Goal: Task Accomplishment & Management: Use online tool/utility

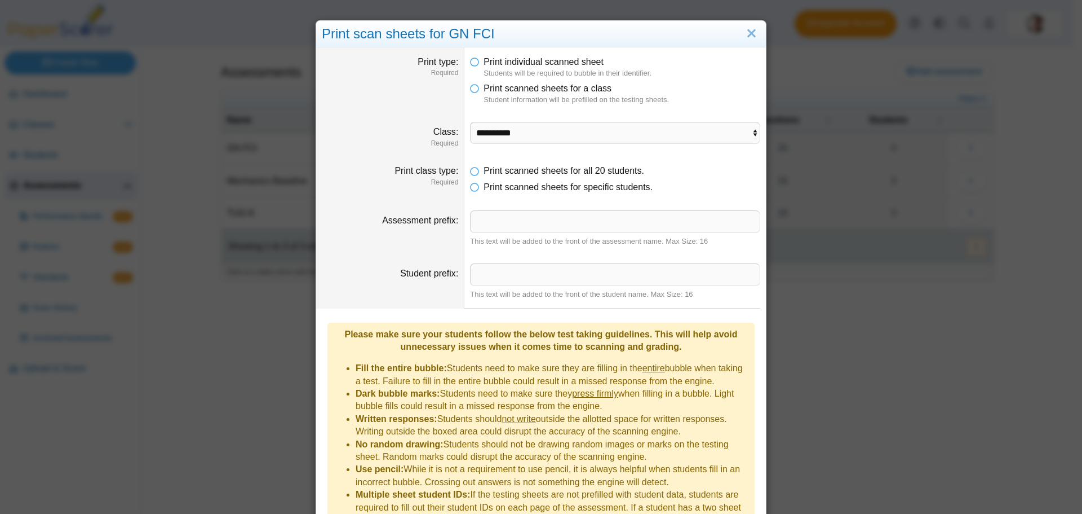
select select "**********"
click at [748, 35] on link "Close" at bounding box center [751, 33] width 17 height 19
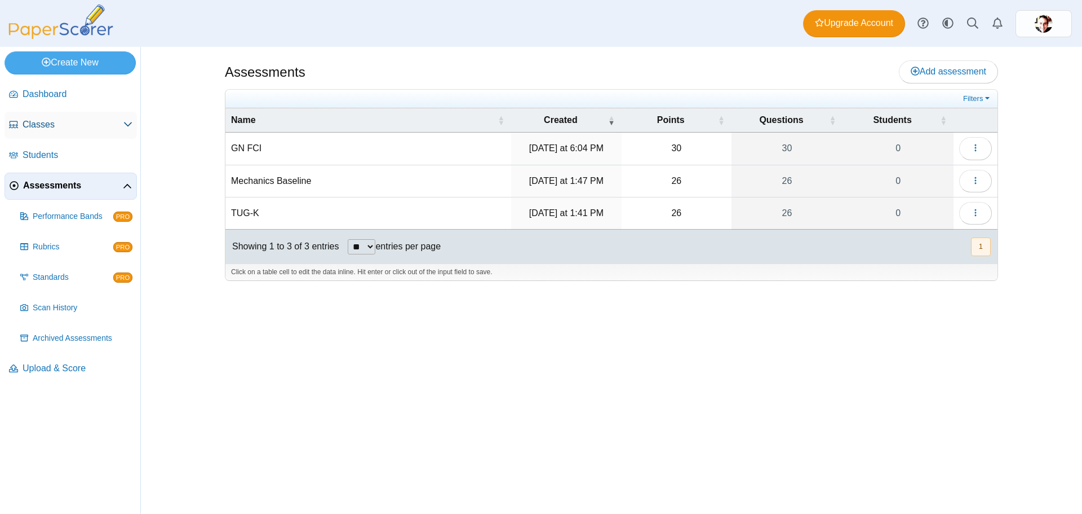
click at [43, 122] on span "Classes" at bounding box center [73, 124] width 101 height 12
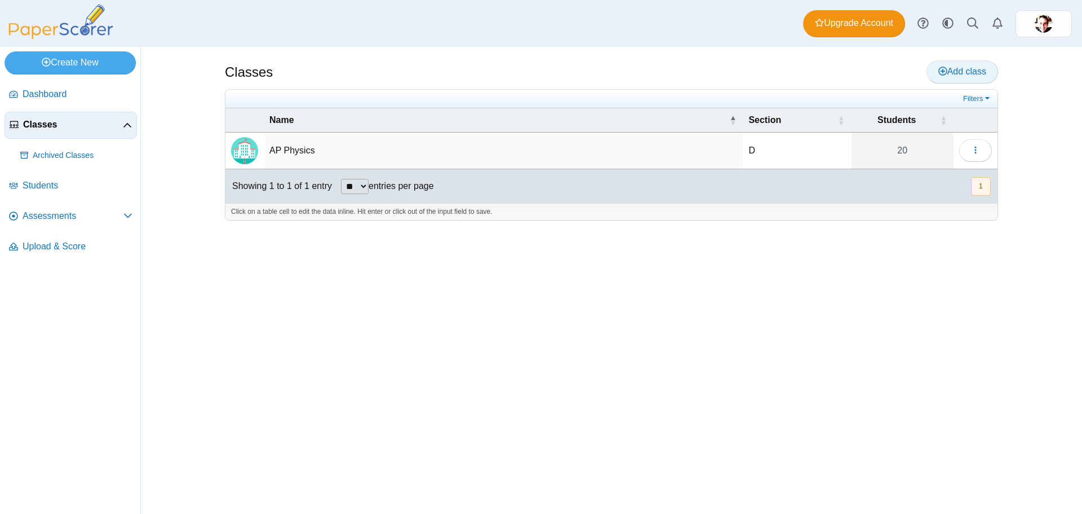
click at [967, 74] on span "Add class" at bounding box center [963, 72] width 48 height 10
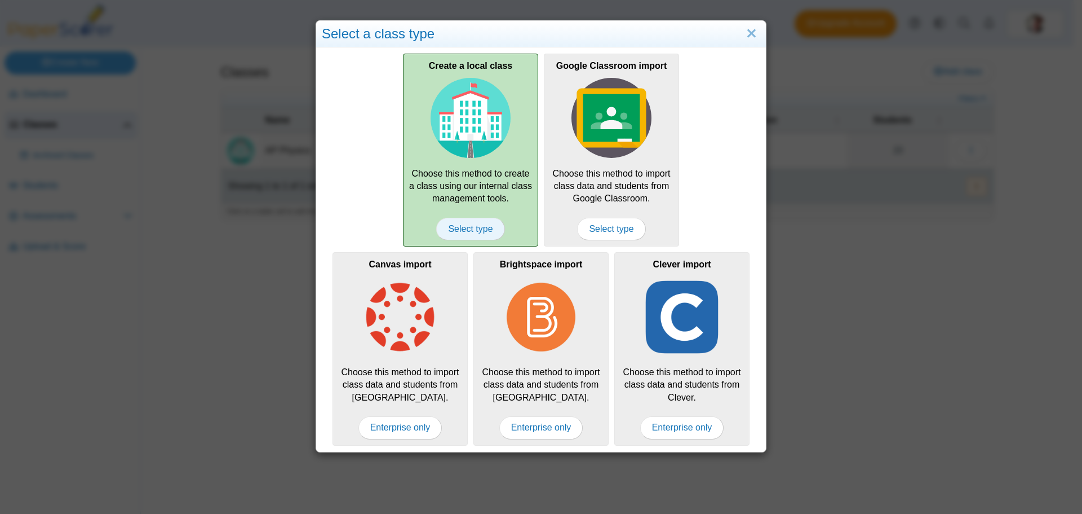
click at [467, 229] on span "Select type" at bounding box center [470, 229] width 68 height 23
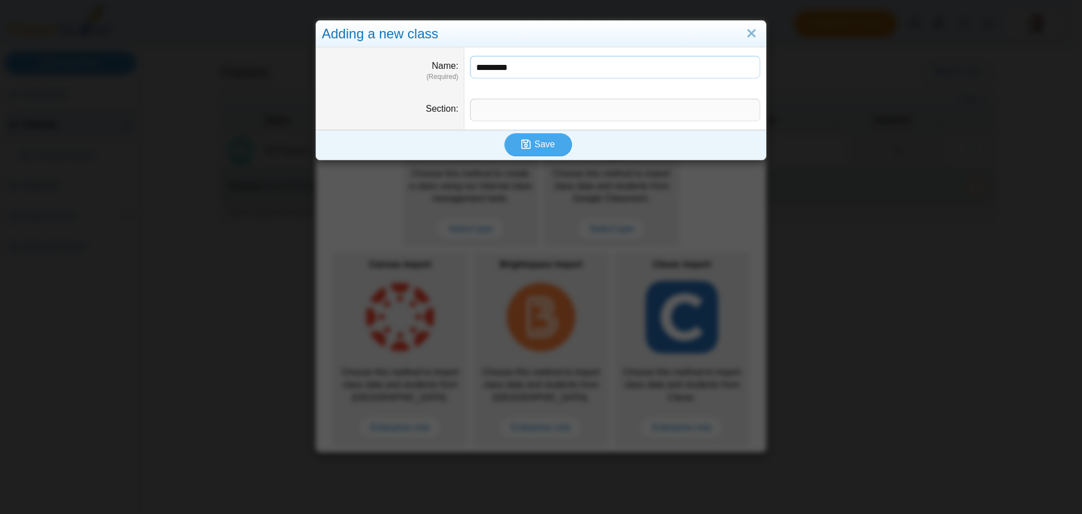
drag, startPoint x: 507, startPoint y: 67, endPoint x: 442, endPoint y: 57, distance: 65.6
click at [442, 57] on dl "Name (Required) ********" at bounding box center [541, 68] width 450 height 43
type input "**********"
click at [501, 112] on input "Section" at bounding box center [615, 110] width 290 height 23
type input "********"
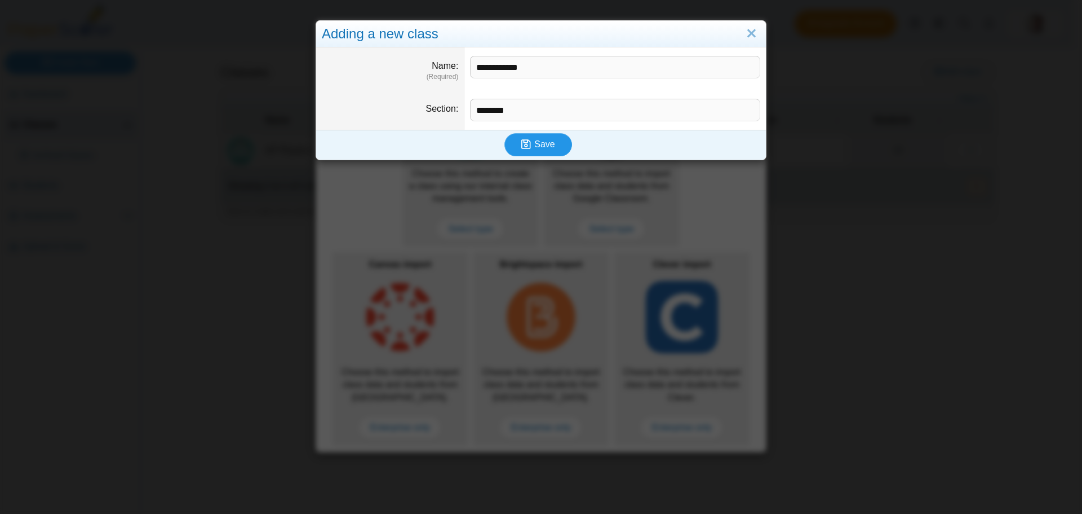
click at [555, 142] on button "Save" at bounding box center [539, 144] width 68 height 23
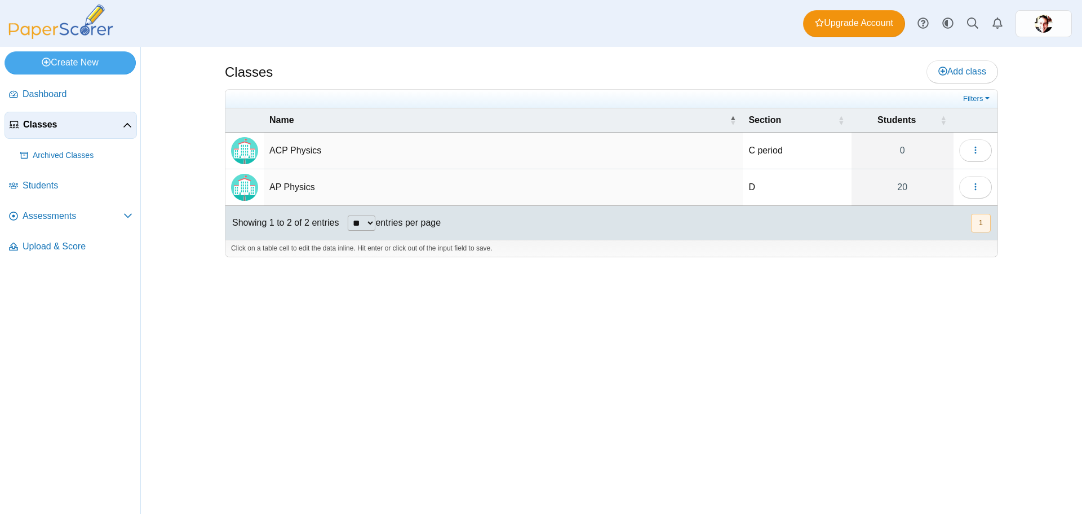
click at [298, 149] on td "ACP Physics" at bounding box center [503, 150] width 479 height 37
click at [240, 150] on img "Locally created class" at bounding box center [244, 150] width 27 height 27
click at [981, 147] on button "button" at bounding box center [975, 150] width 33 height 23
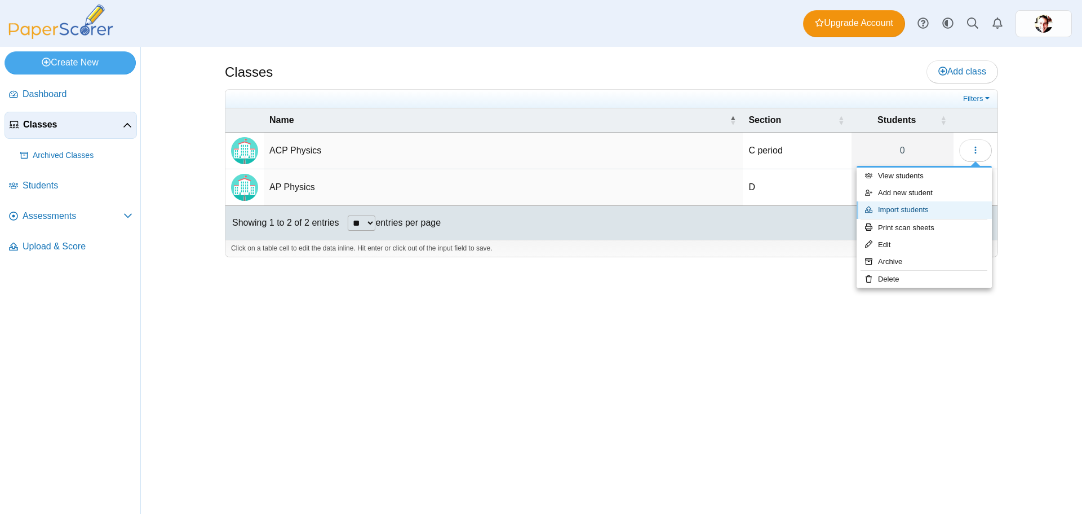
click at [917, 206] on link "Import students" at bounding box center [924, 209] width 135 height 17
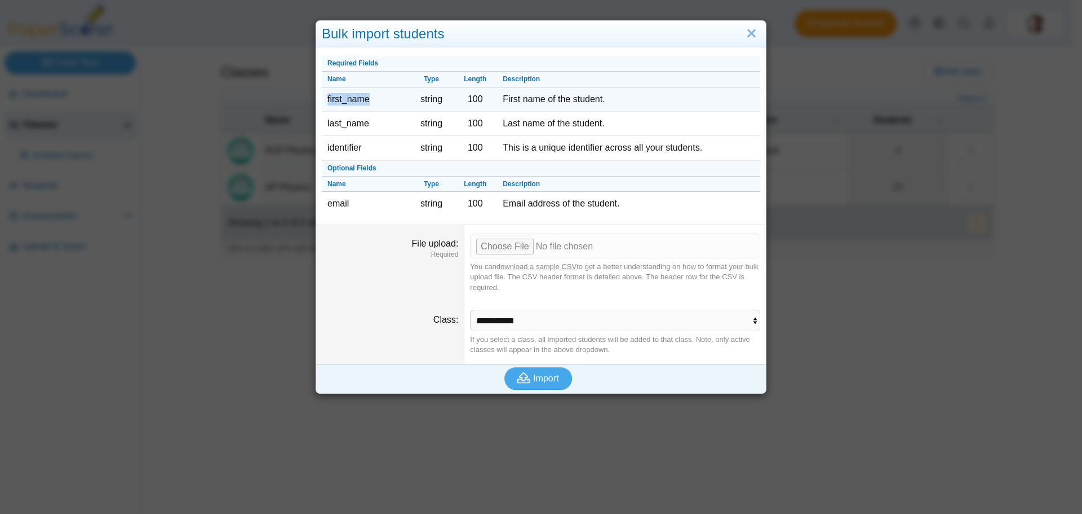
drag, startPoint x: 371, startPoint y: 99, endPoint x: 322, endPoint y: 101, distance: 49.1
click at [322, 101] on td "first_name" at bounding box center [366, 99] width 88 height 24
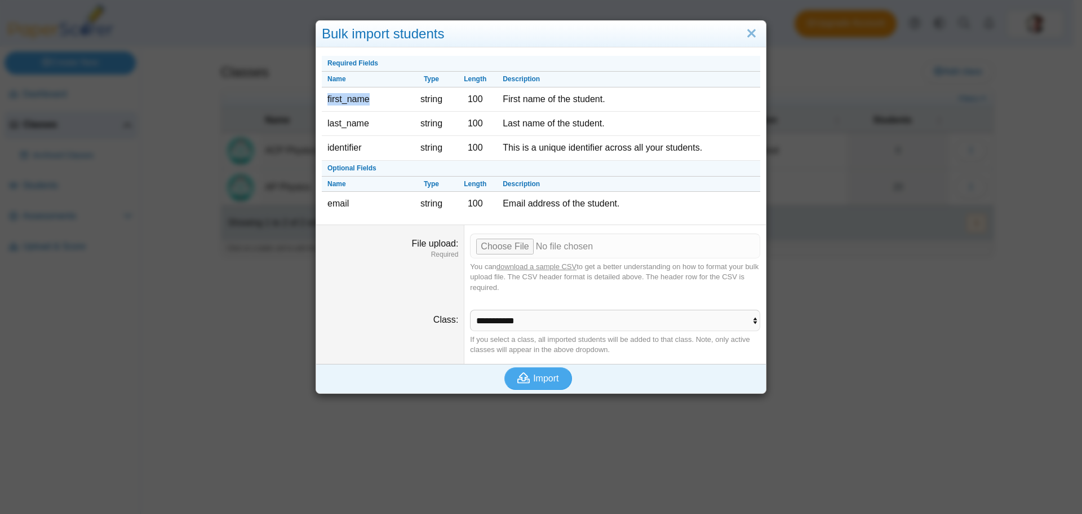
copy td "first_name"
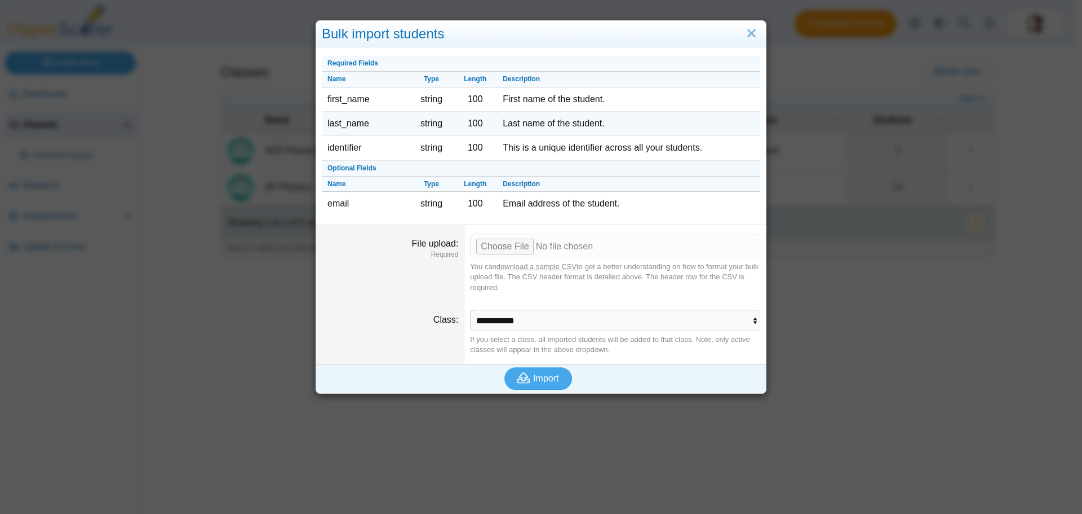
click at [365, 125] on td "last_name" at bounding box center [366, 124] width 88 height 24
click at [369, 123] on td "last_name" at bounding box center [366, 124] width 88 height 24
click at [364, 123] on td "last_name" at bounding box center [366, 124] width 88 height 24
click at [360, 122] on td "last_name" at bounding box center [366, 124] width 88 height 24
drag, startPoint x: 366, startPoint y: 122, endPoint x: 323, endPoint y: 122, distance: 43.4
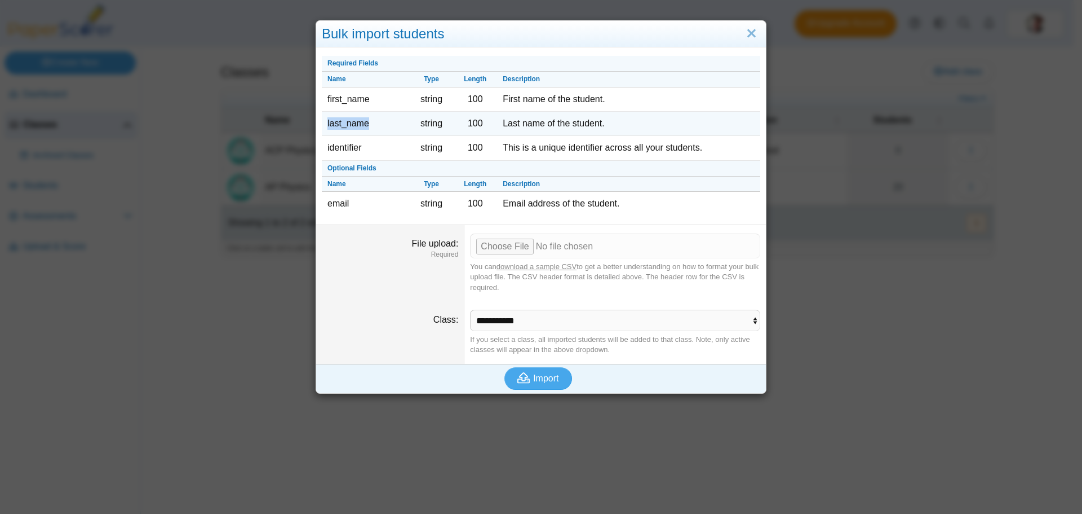
click at [323, 122] on td "last_name" at bounding box center [366, 124] width 88 height 24
copy td "last_name"
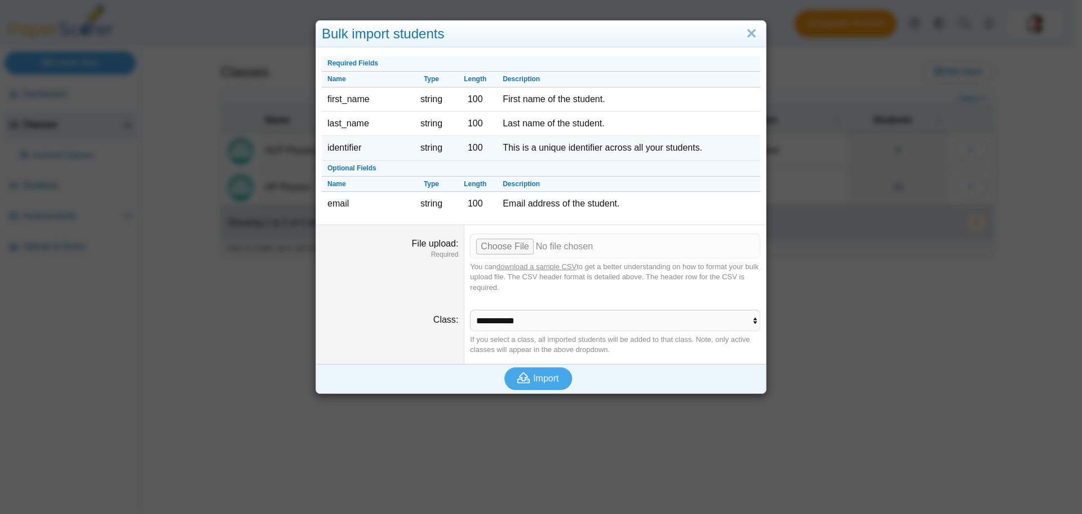
click at [346, 155] on td "identifier" at bounding box center [366, 148] width 88 height 24
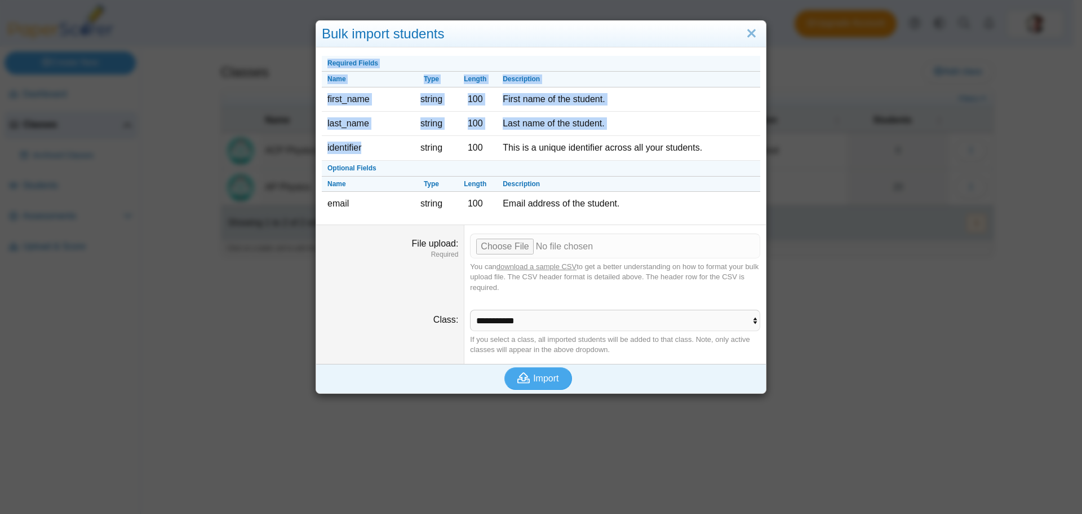
drag, startPoint x: 362, startPoint y: 149, endPoint x: 317, endPoint y: 148, distance: 45.7
click at [317, 148] on dd "Required Fields Name Type Length Description first_name string 100 First name o…" at bounding box center [541, 138] width 450 height 173
click at [364, 156] on td "identifier" at bounding box center [366, 148] width 88 height 24
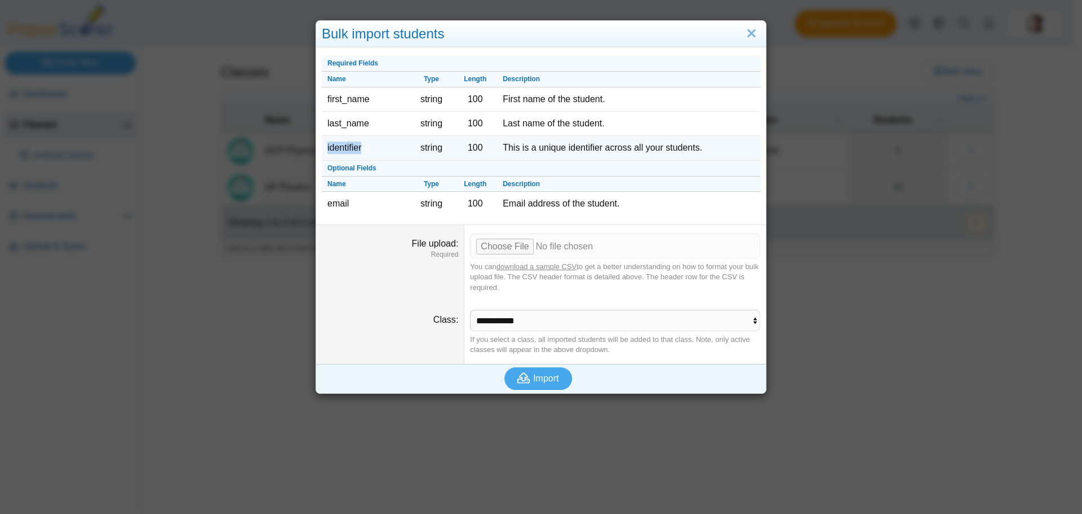
drag, startPoint x: 362, startPoint y: 148, endPoint x: 321, endPoint y: 146, distance: 41.2
click at [322, 146] on td "identifier" at bounding box center [366, 148] width 88 height 24
copy td "identifier"
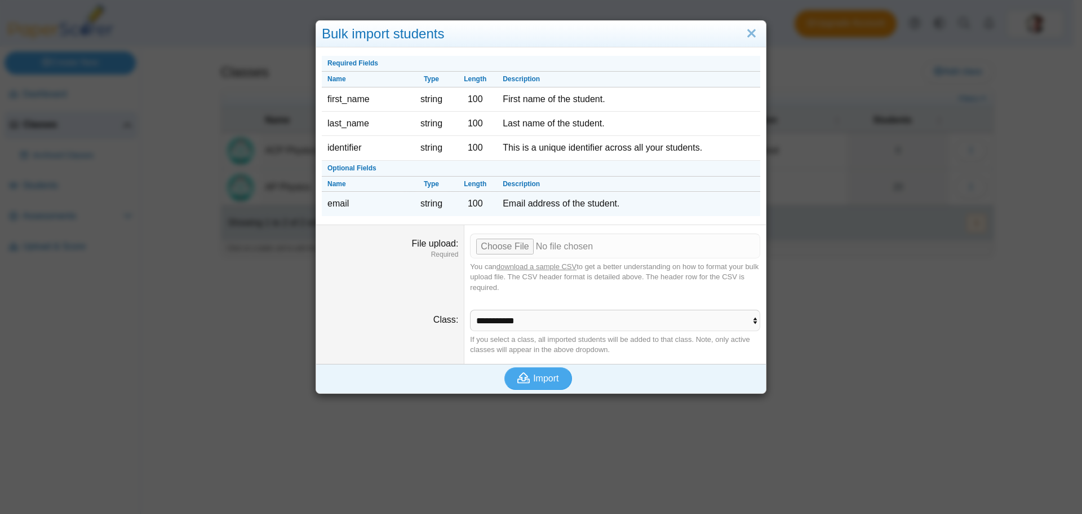
click at [352, 205] on td "email" at bounding box center [366, 204] width 88 height 24
drag, startPoint x: 350, startPoint y: 205, endPoint x: 322, endPoint y: 200, distance: 28.0
click at [322, 200] on td "email" at bounding box center [366, 204] width 88 height 24
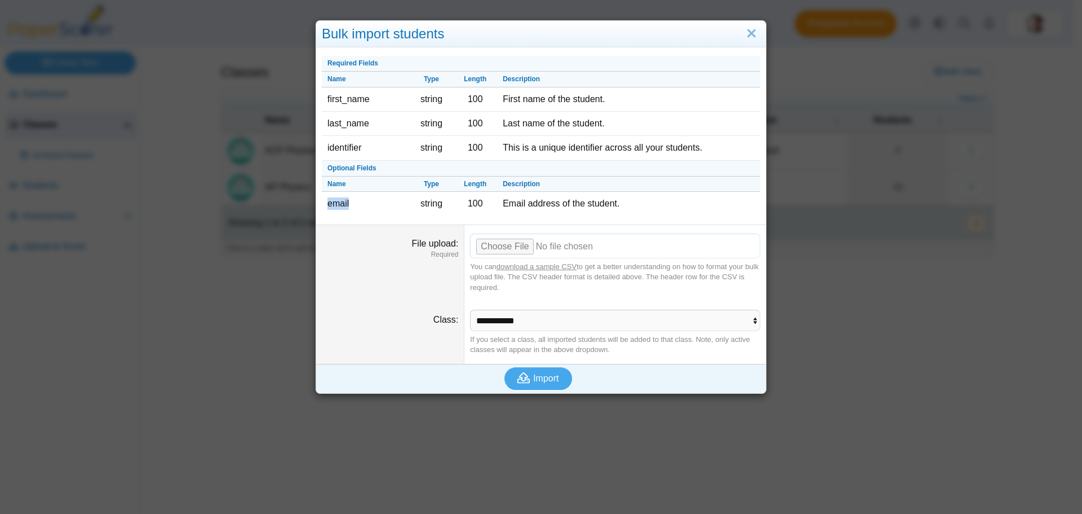
click at [516, 244] on input "File upload" at bounding box center [615, 245] width 290 height 25
type input "**********"
click at [533, 378] on span "Import" at bounding box center [545, 378] width 25 height 10
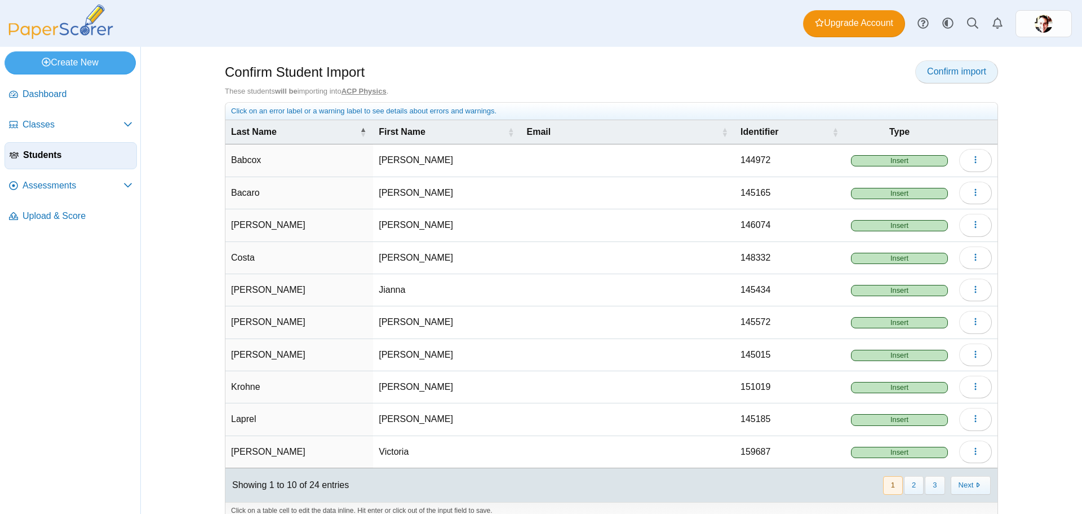
click at [937, 75] on span "Confirm import" at bounding box center [956, 72] width 59 height 10
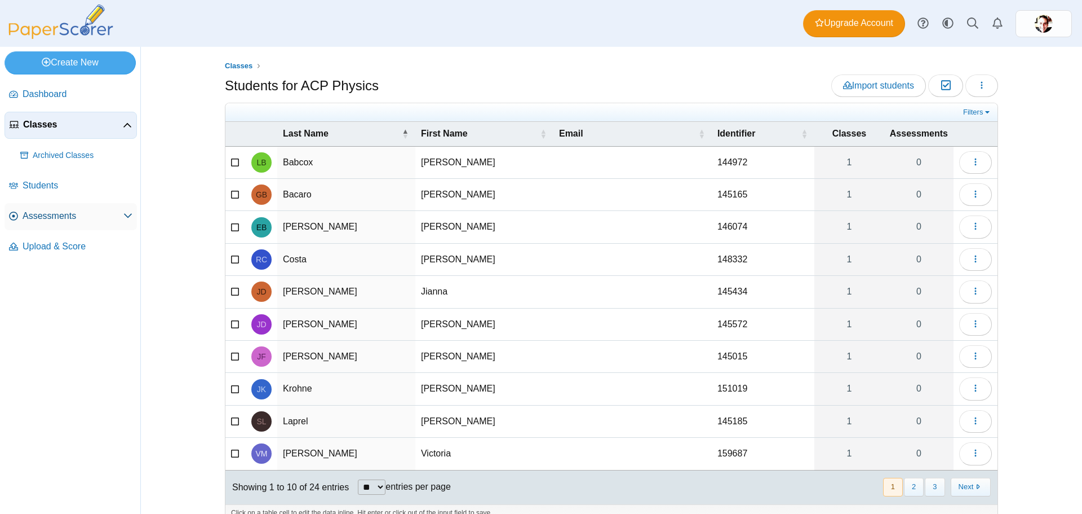
click at [55, 213] on span "Assessments" at bounding box center [73, 216] width 101 height 12
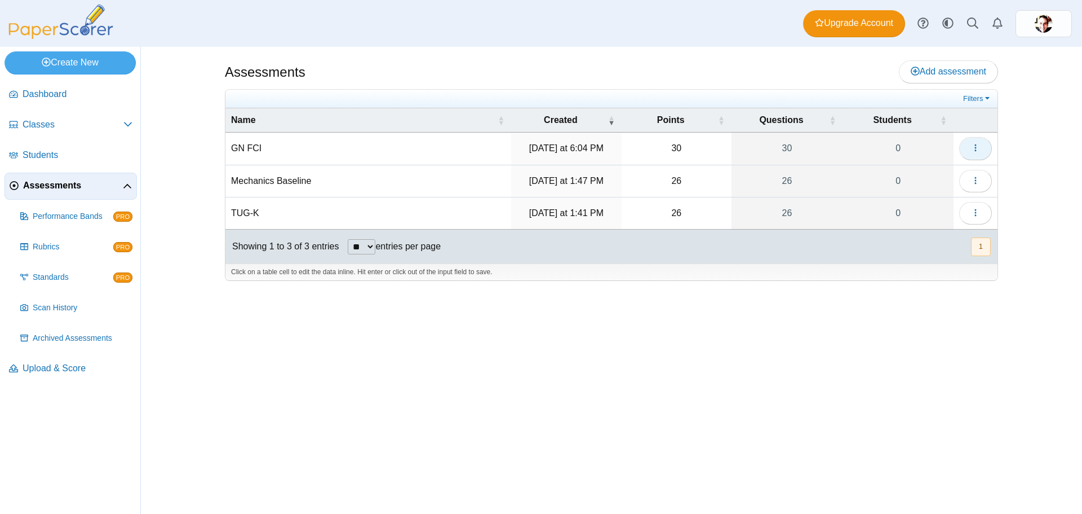
click at [979, 148] on icon "button" at bounding box center [975, 147] width 9 height 9
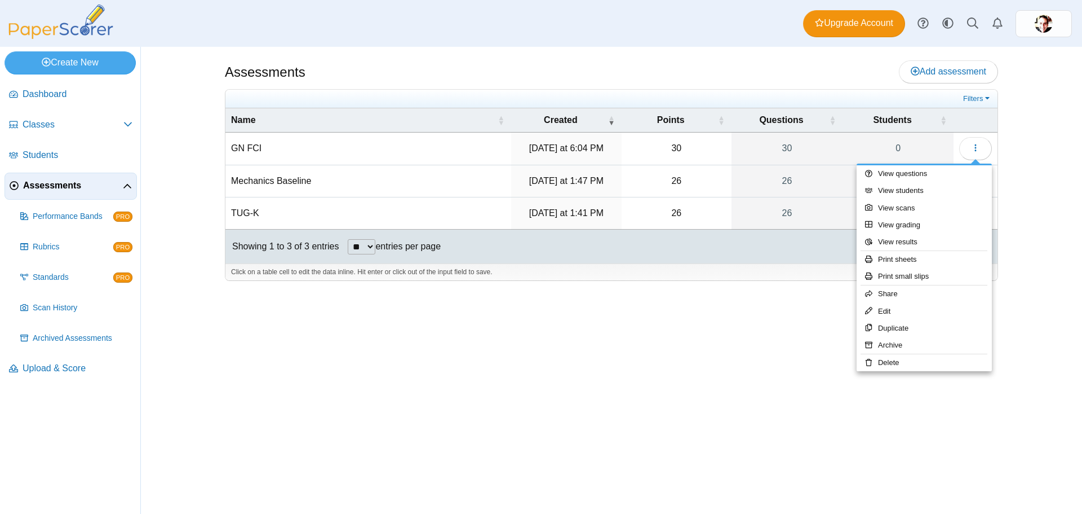
click at [660, 393] on div "Assessments Add assessment 30 0" at bounding box center [612, 280] width 846 height 467
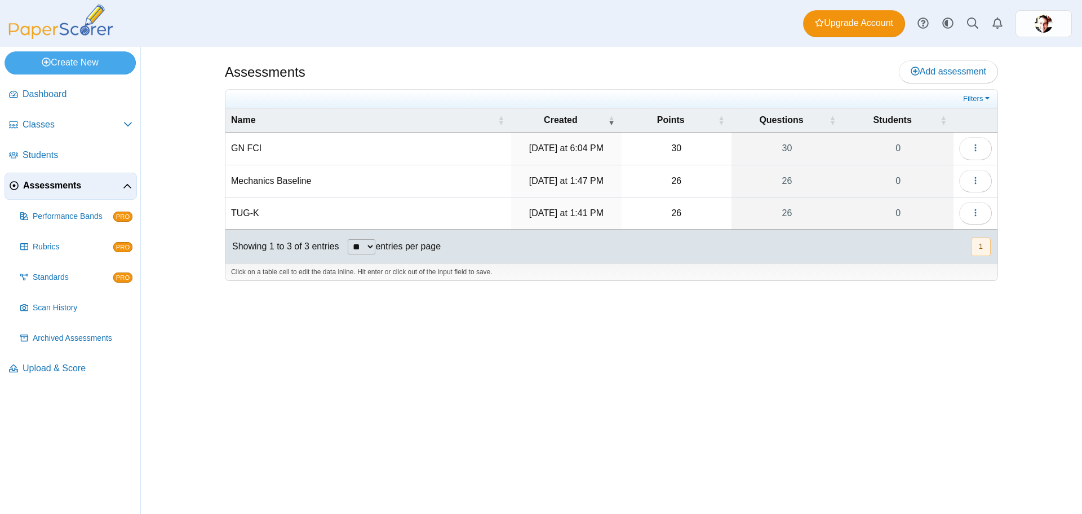
click at [250, 145] on td "GN FCI" at bounding box center [368, 148] width 286 height 32
click at [257, 142] on input "******" at bounding box center [368, 148] width 275 height 23
click at [973, 147] on icon "button" at bounding box center [975, 147] width 9 height 9
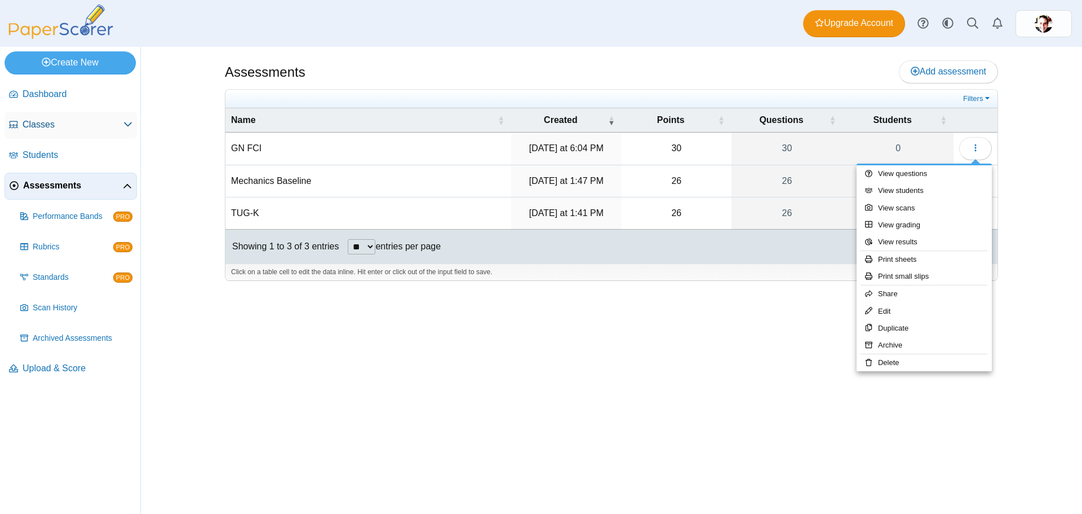
click at [42, 125] on span "Classes" at bounding box center [73, 124] width 101 height 12
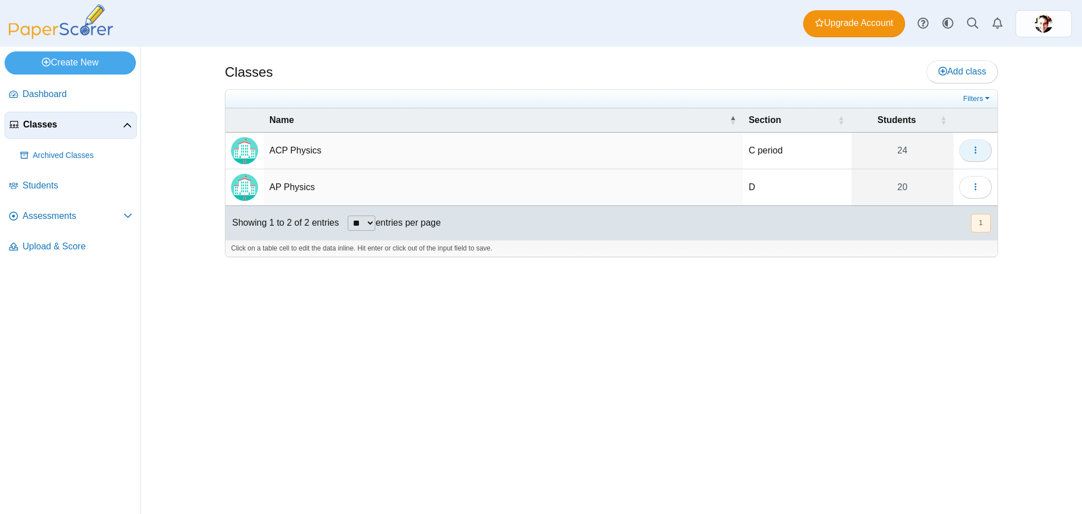
click at [967, 148] on button "button" at bounding box center [975, 150] width 33 height 23
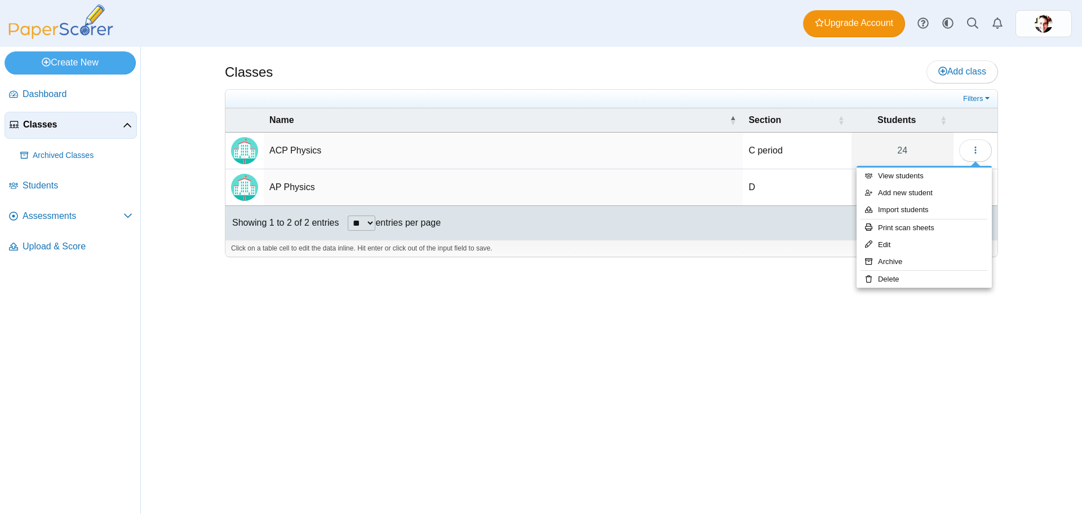
click at [274, 147] on td "ACP Physics" at bounding box center [503, 150] width 479 height 37
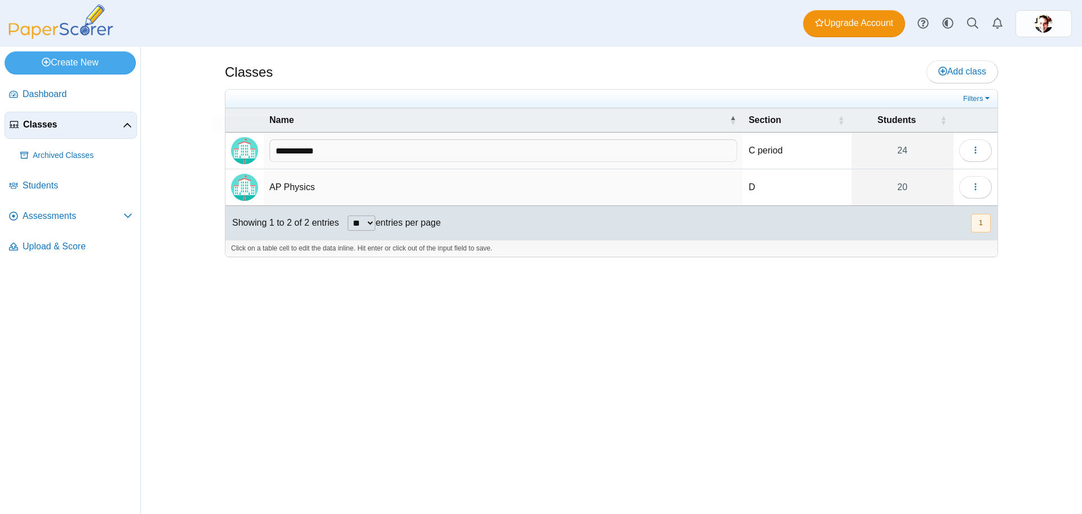
click at [245, 147] on img "Locally created class" at bounding box center [244, 150] width 27 height 27
click at [43, 215] on span "Assessments" at bounding box center [73, 216] width 101 height 12
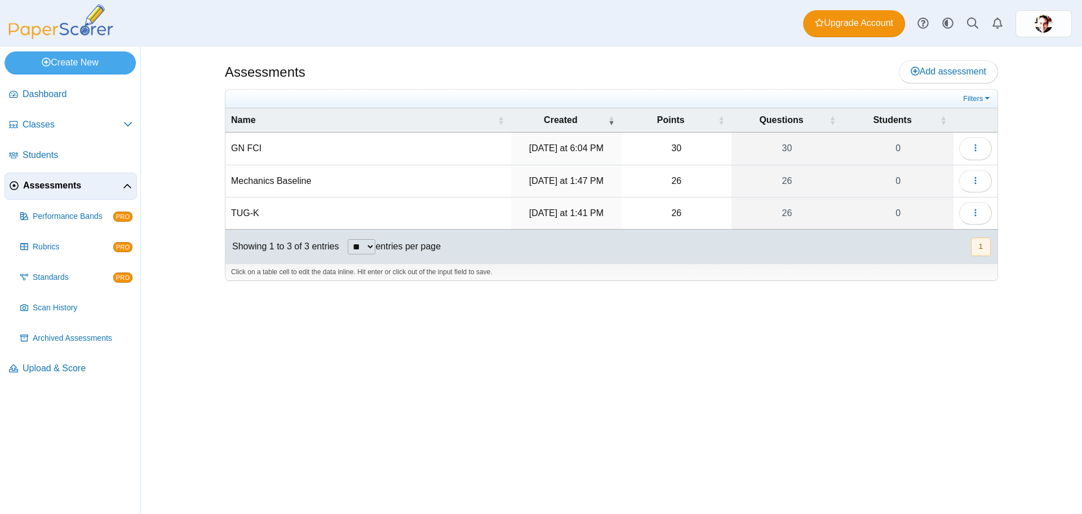
click at [238, 147] on td "GN FCI" at bounding box center [368, 148] width 286 height 32
click at [985, 148] on button "button" at bounding box center [975, 148] width 33 height 23
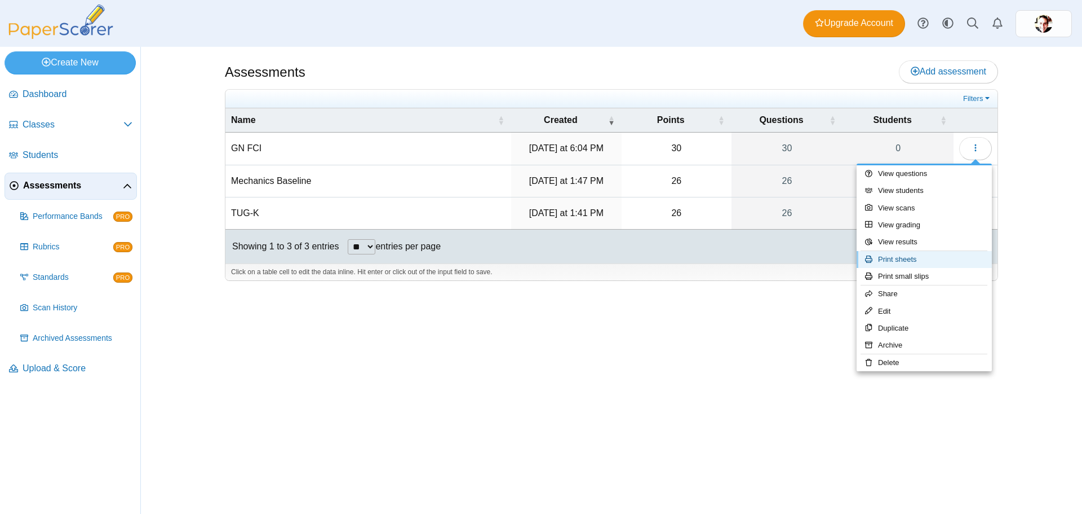
click at [947, 263] on link "Print sheets" at bounding box center [924, 259] width 135 height 17
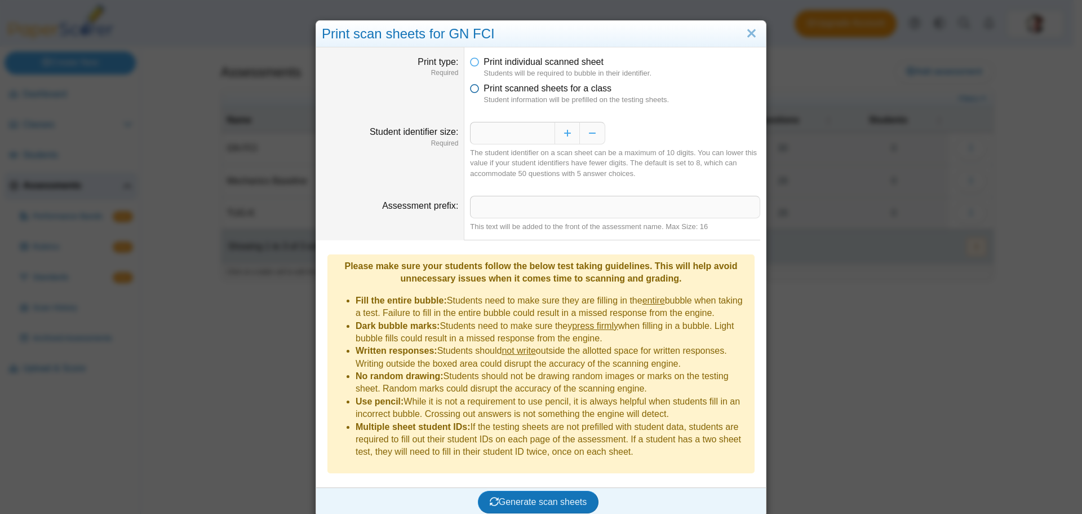
click at [471, 86] on icon at bounding box center [474, 86] width 9 height 8
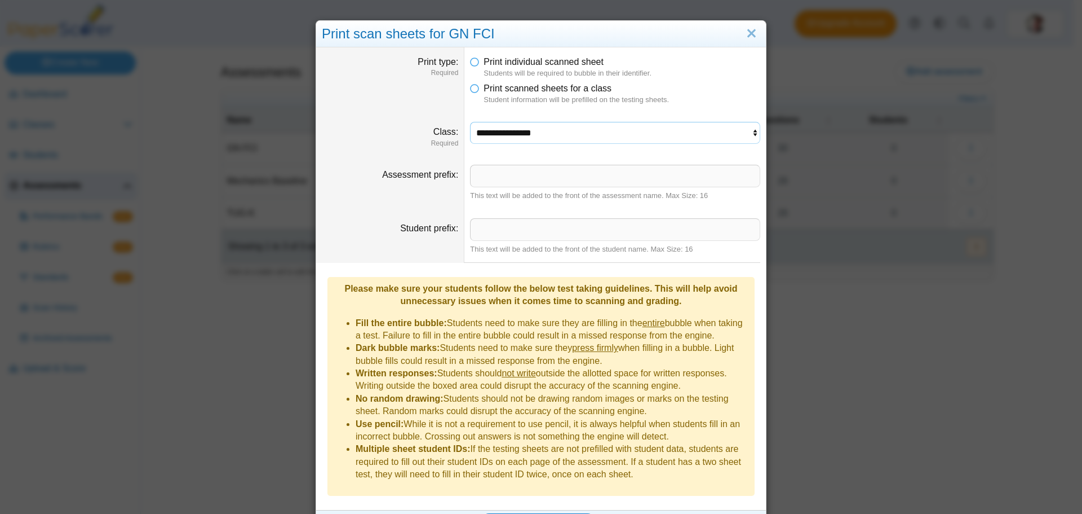
click at [515, 132] on select "**********" at bounding box center [615, 132] width 290 height 21
select select "**********"
click at [470, 122] on select "**********" at bounding box center [615, 132] width 290 height 21
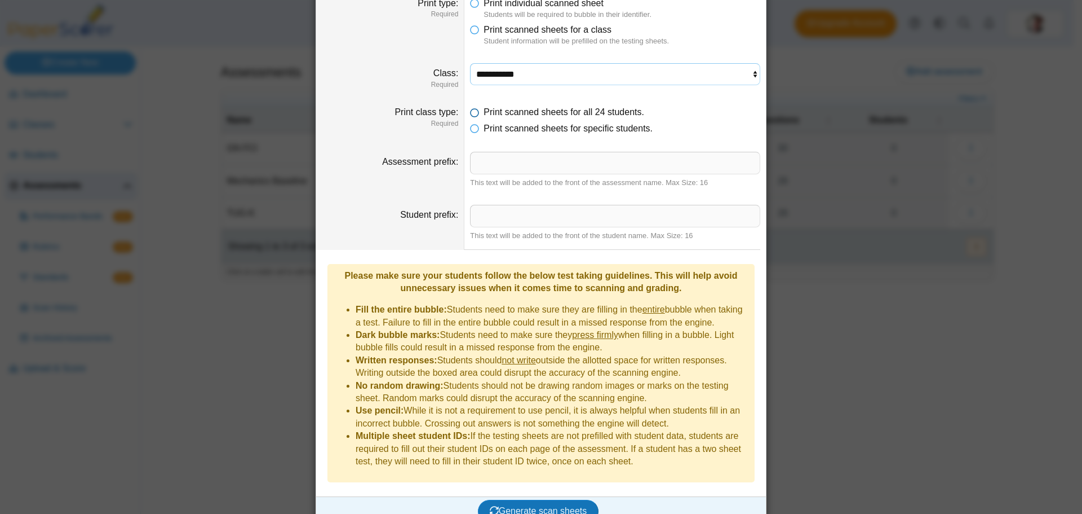
scroll to position [59, 0]
click at [528, 505] on span "Generate scan sheets" at bounding box center [539, 510] width 98 height 10
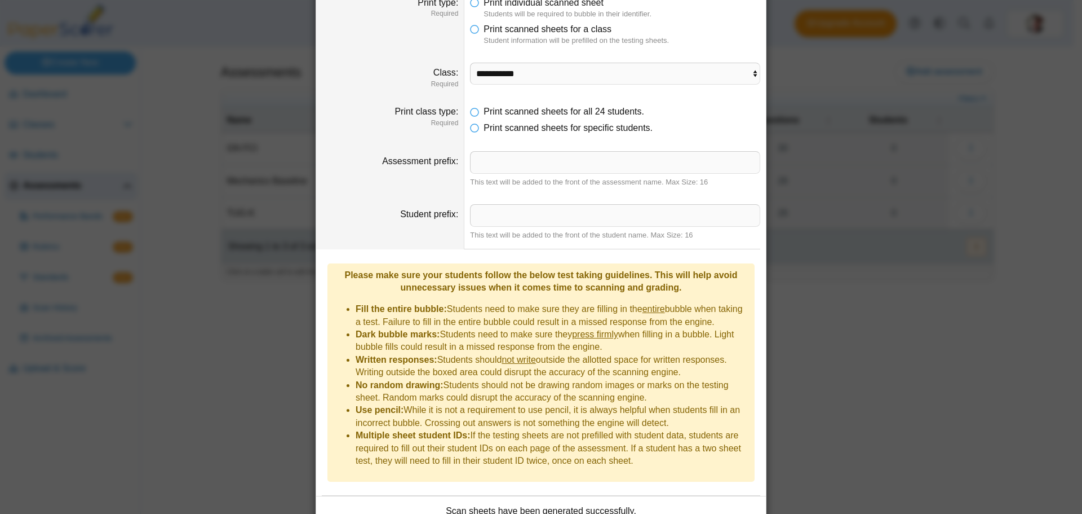
scroll to position [150, 0]
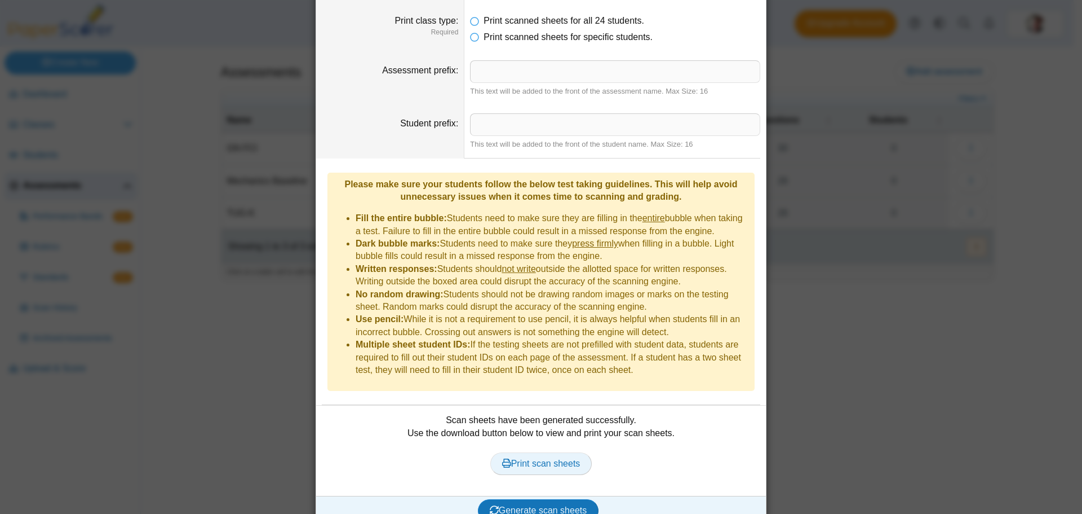
click at [524, 458] on span "Print scan sheets" at bounding box center [541, 463] width 78 height 10
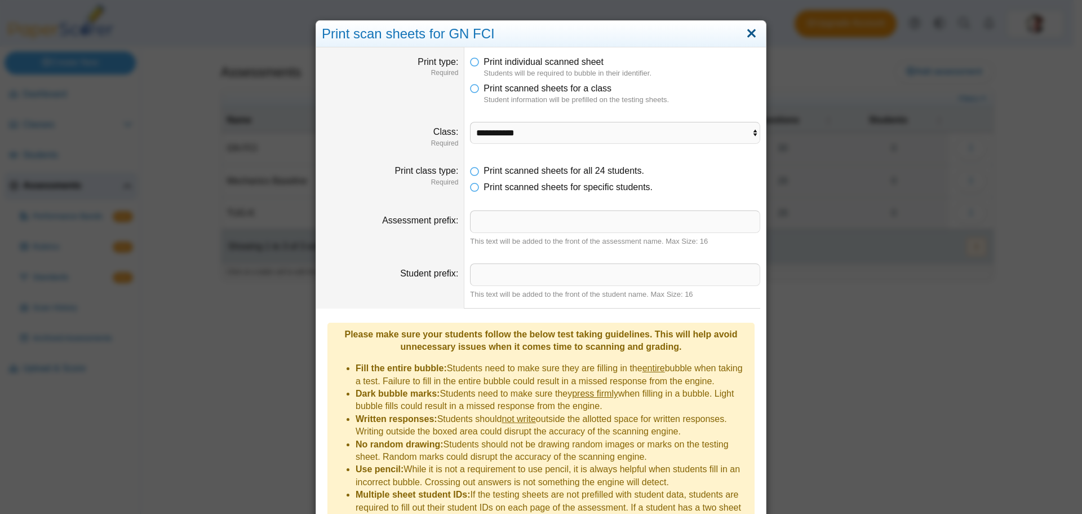
click at [749, 34] on link "Close" at bounding box center [751, 33] width 17 height 19
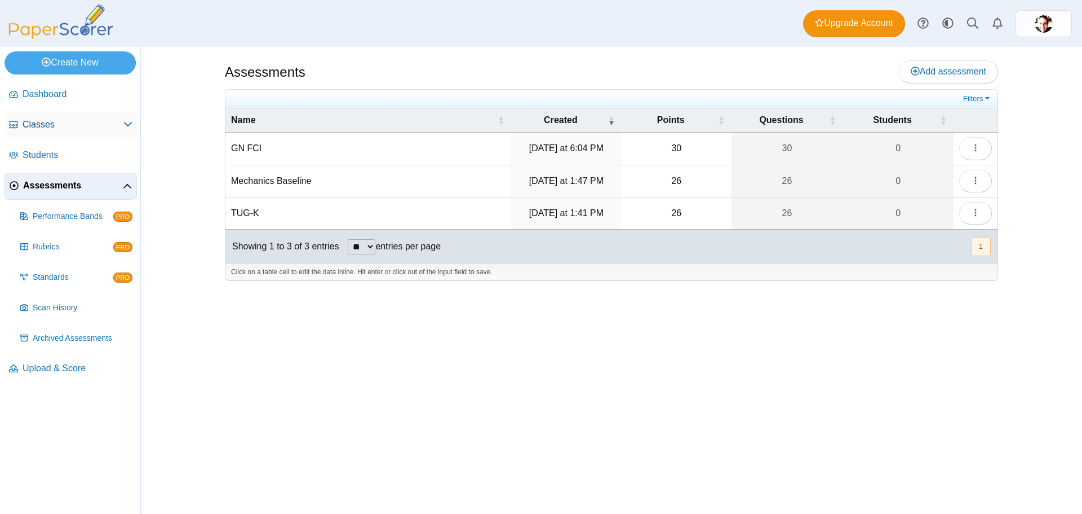
click at [36, 121] on span "Classes" at bounding box center [73, 124] width 101 height 12
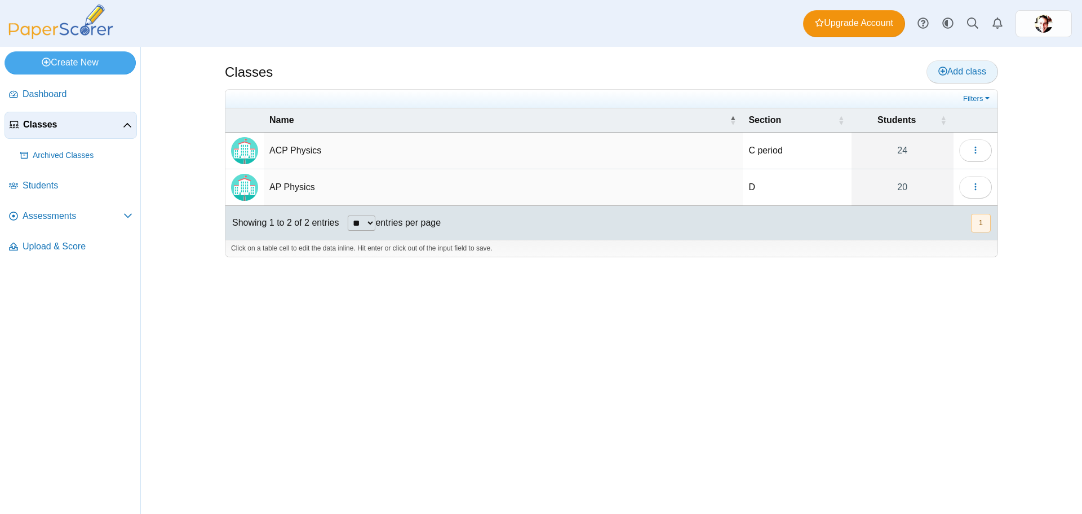
click at [972, 68] on span "Add class" at bounding box center [963, 72] width 48 height 10
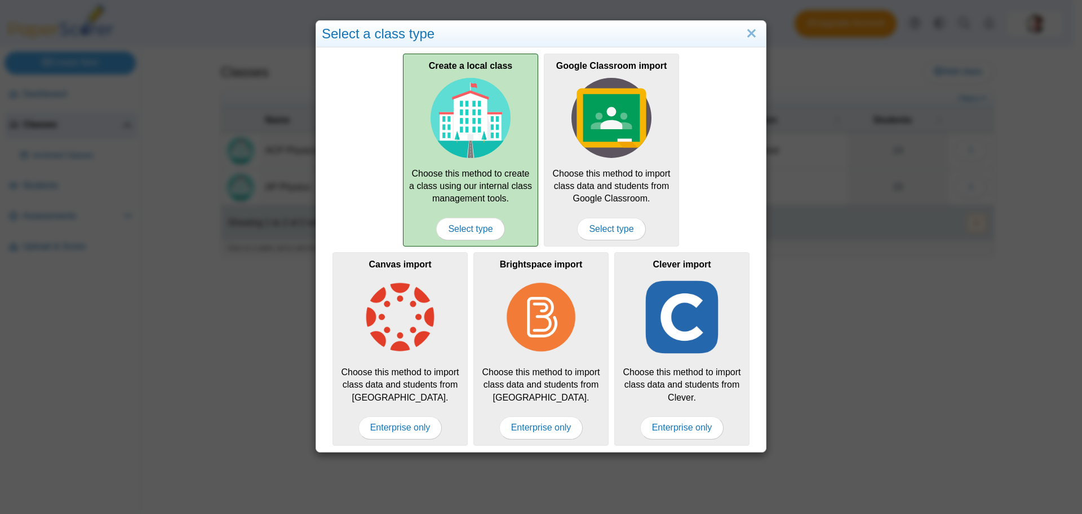
click at [457, 161] on div "Create a local class Choose this method to create a class using our internal cl…" at bounding box center [470, 150] width 135 height 193
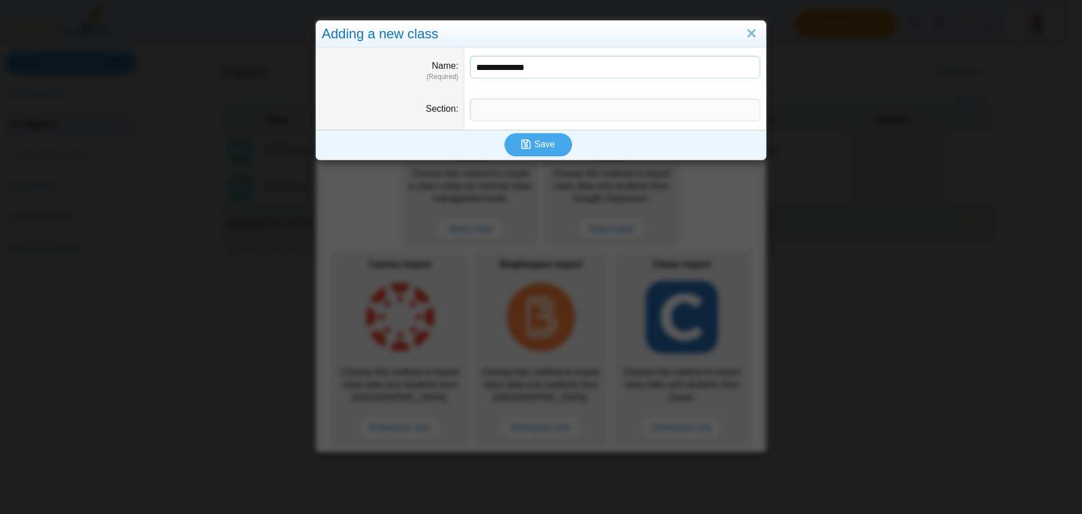
type input "**********"
click at [499, 110] on input "Section" at bounding box center [615, 110] width 290 height 23
type input "********"
click at [526, 140] on icon "submit" at bounding box center [526, 144] width 10 height 11
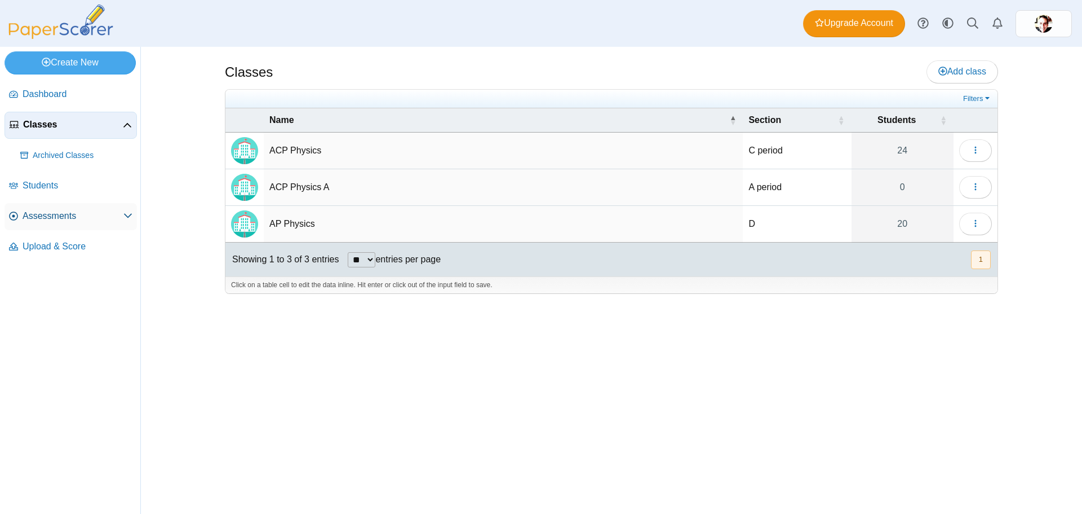
click at [61, 211] on span "Assessments" at bounding box center [73, 216] width 101 height 12
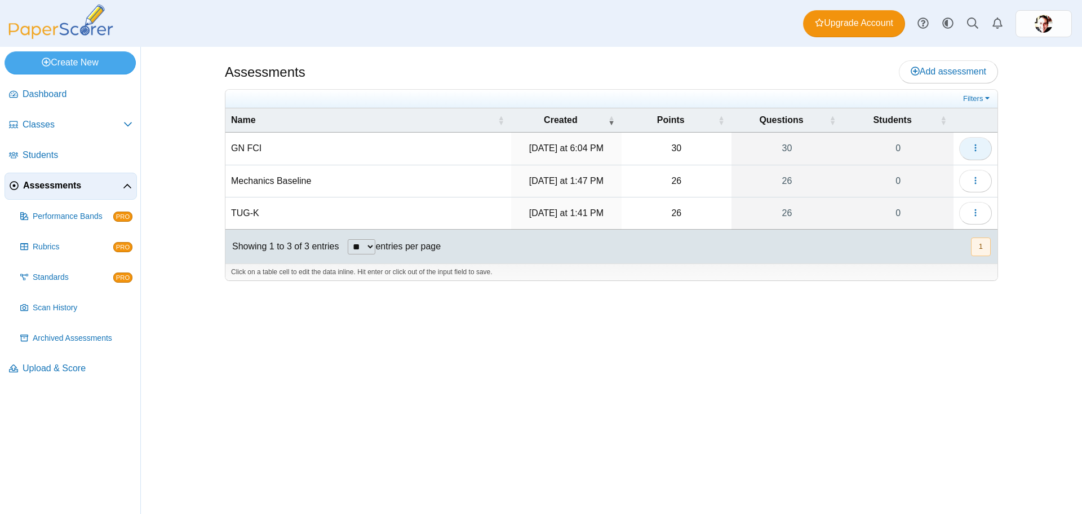
click at [972, 140] on button "button" at bounding box center [975, 148] width 33 height 23
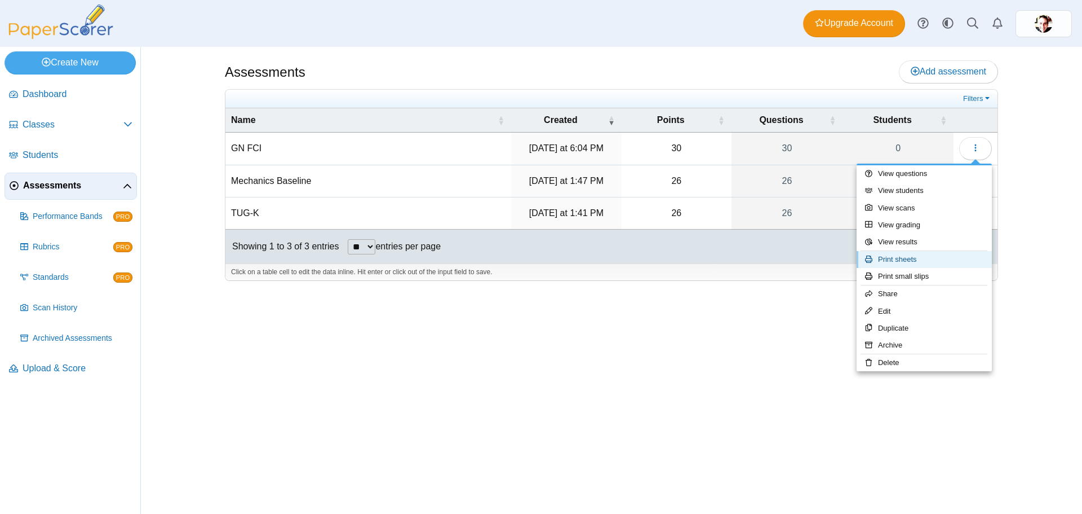
click at [939, 257] on link "Print sheets" at bounding box center [924, 259] width 135 height 17
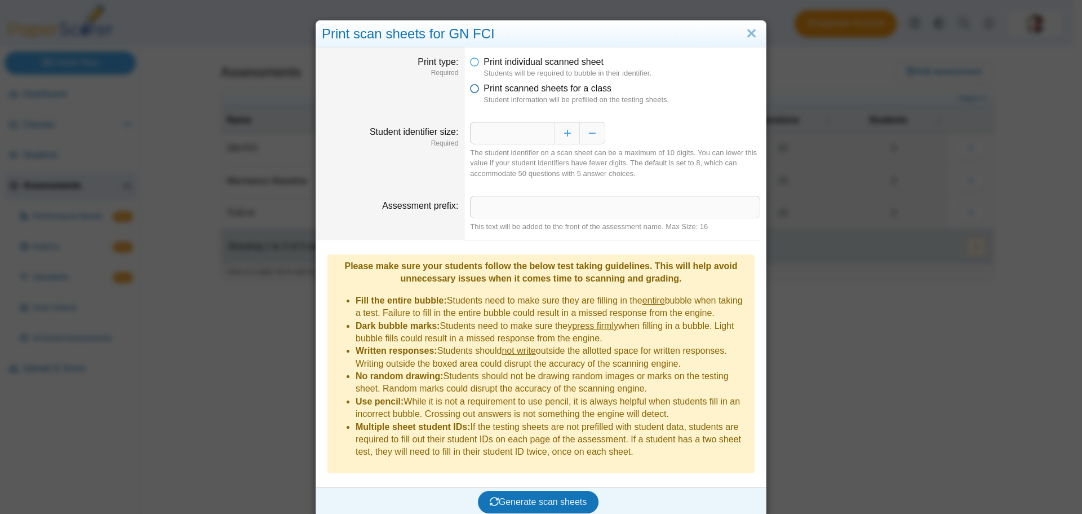
click at [470, 90] on icon at bounding box center [474, 86] width 9 height 8
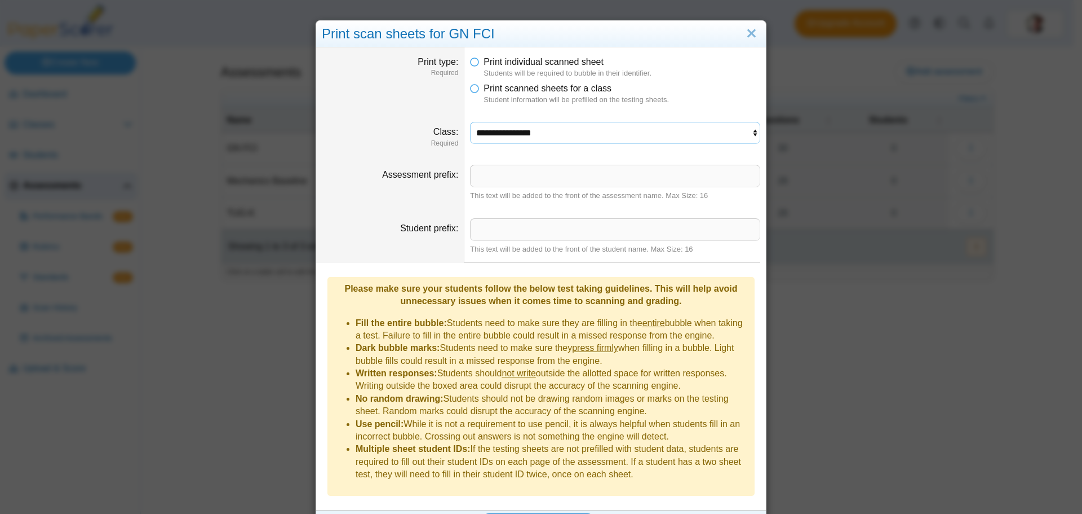
click at [515, 130] on select "**********" at bounding box center [615, 132] width 290 height 21
select select "**********"
click at [470, 122] on select "**********" at bounding box center [615, 132] width 290 height 21
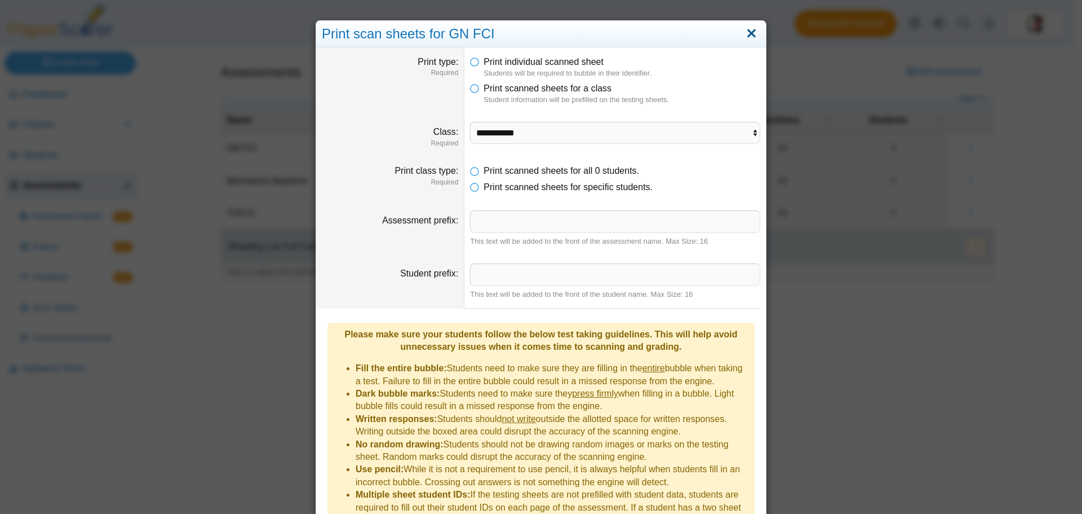
click at [745, 28] on link "Close" at bounding box center [751, 33] width 17 height 19
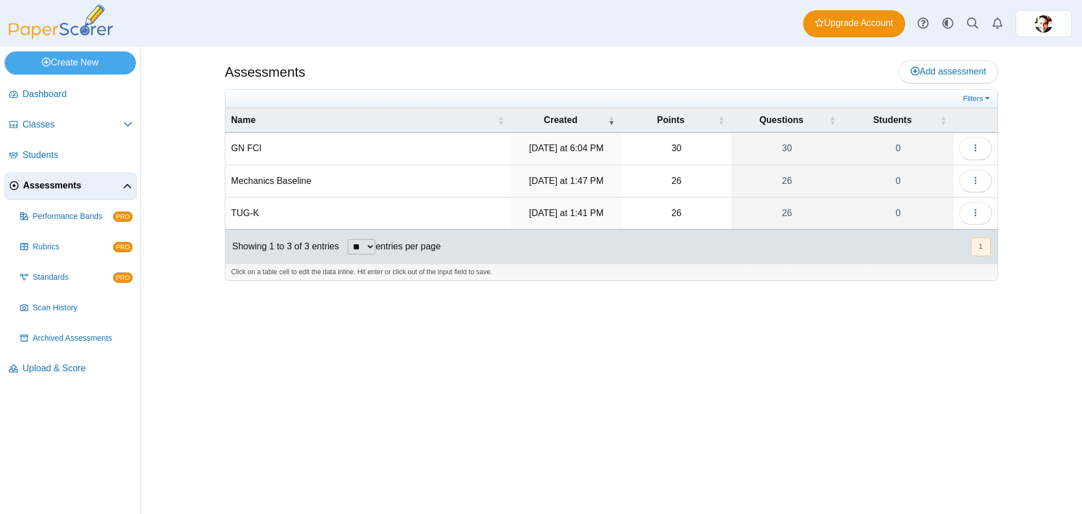
click at [872, 334] on div "Assessments Add assessment 30 0" at bounding box center [612, 280] width 846 height 467
click at [975, 143] on icon "button" at bounding box center [975, 147] width 9 height 9
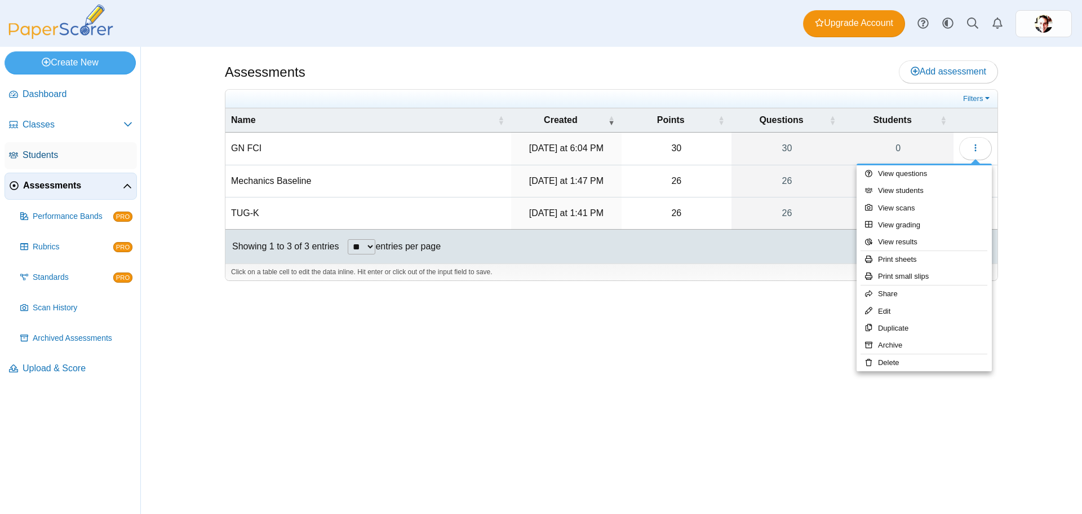
click at [63, 149] on span "Students" at bounding box center [78, 155] width 110 height 12
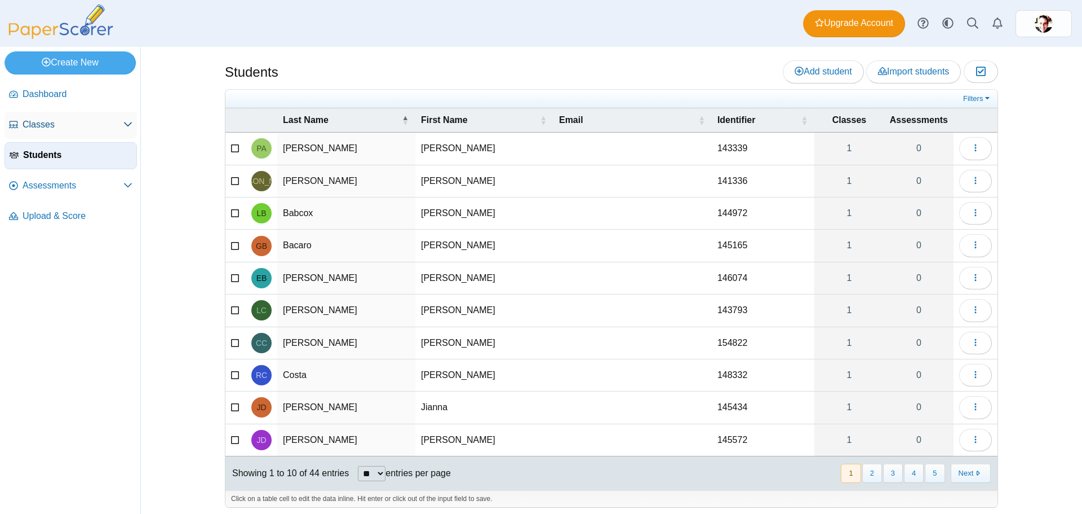
click at [61, 122] on span "Classes" at bounding box center [73, 124] width 101 height 12
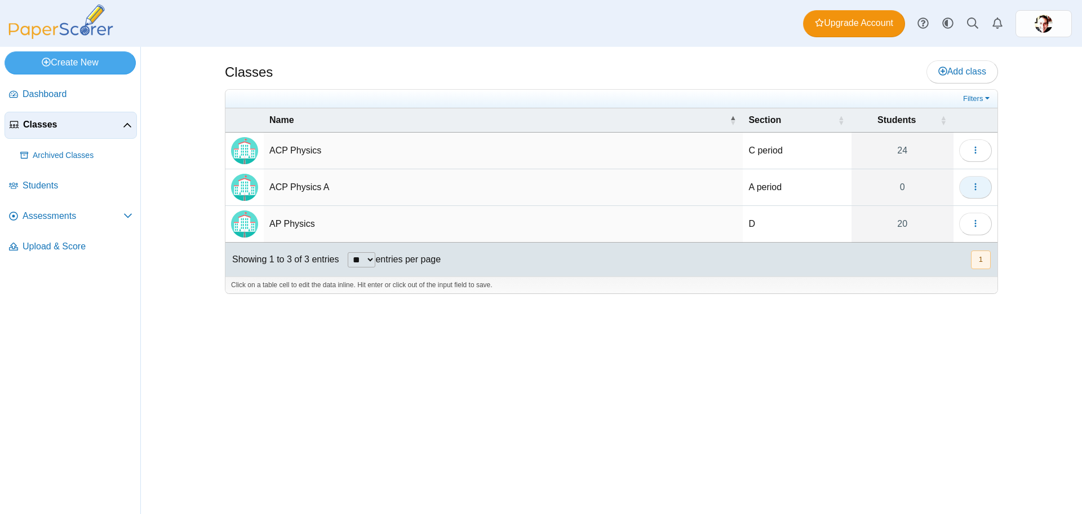
click at [985, 183] on button "button" at bounding box center [975, 187] width 33 height 23
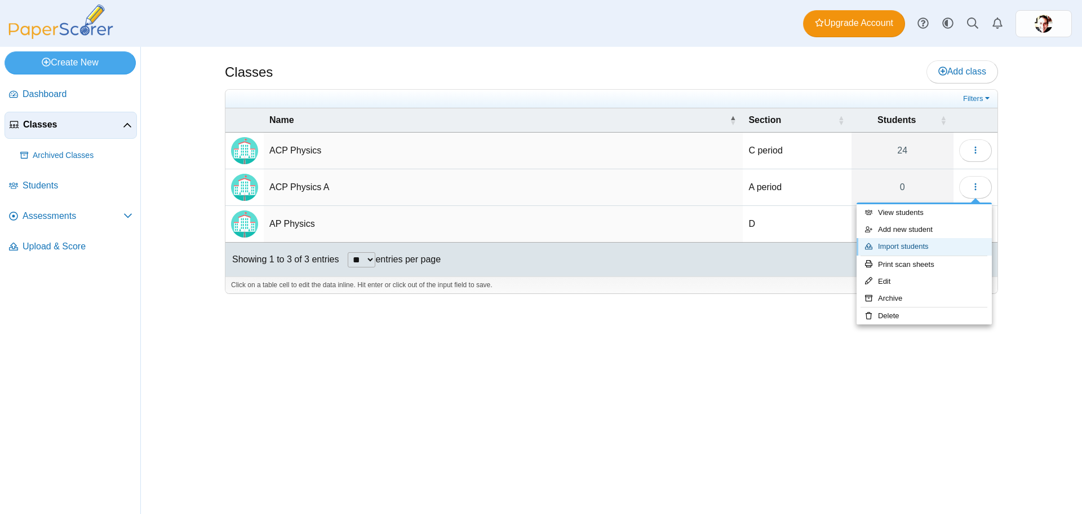
click at [925, 244] on link "Import students" at bounding box center [924, 246] width 135 height 17
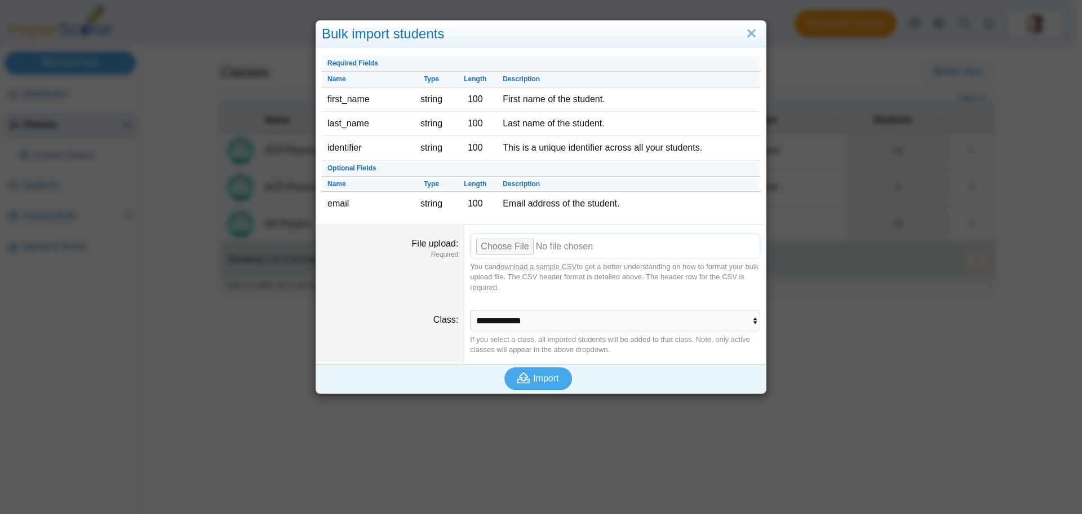
click at [500, 240] on input "File upload" at bounding box center [615, 245] width 290 height 25
type input "**********"
click at [533, 377] on span "Import" at bounding box center [545, 378] width 25 height 10
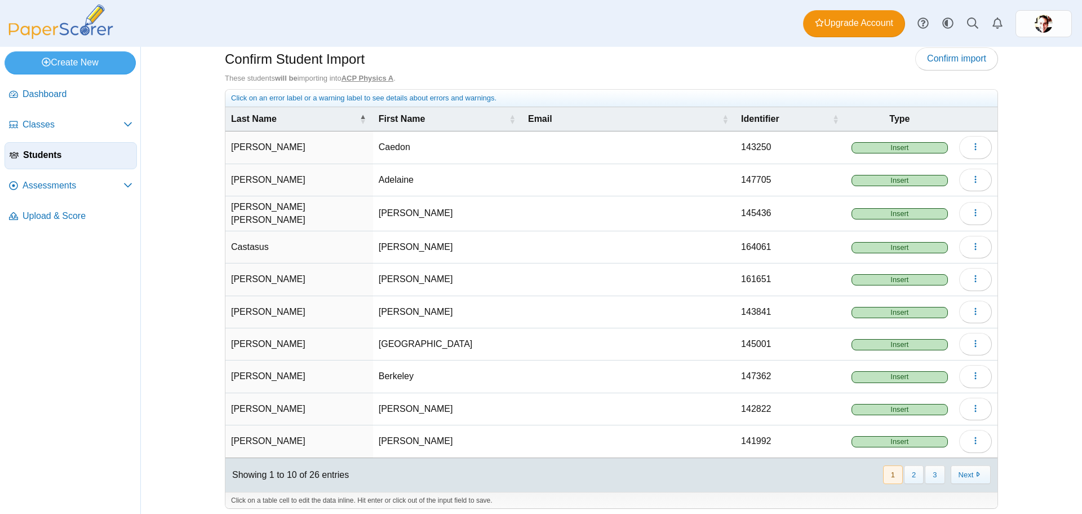
scroll to position [16, 0]
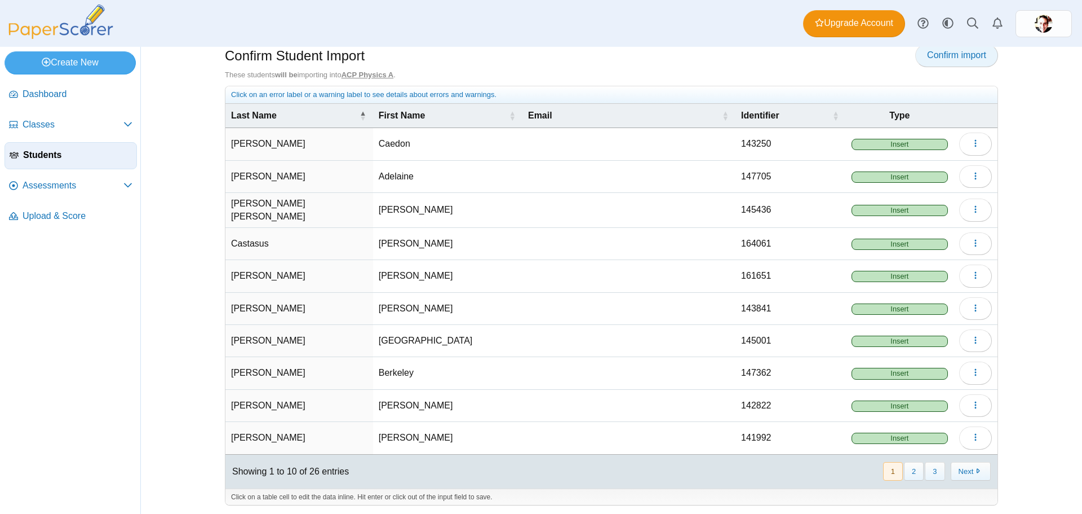
click at [934, 50] on span "Confirm import" at bounding box center [956, 55] width 59 height 10
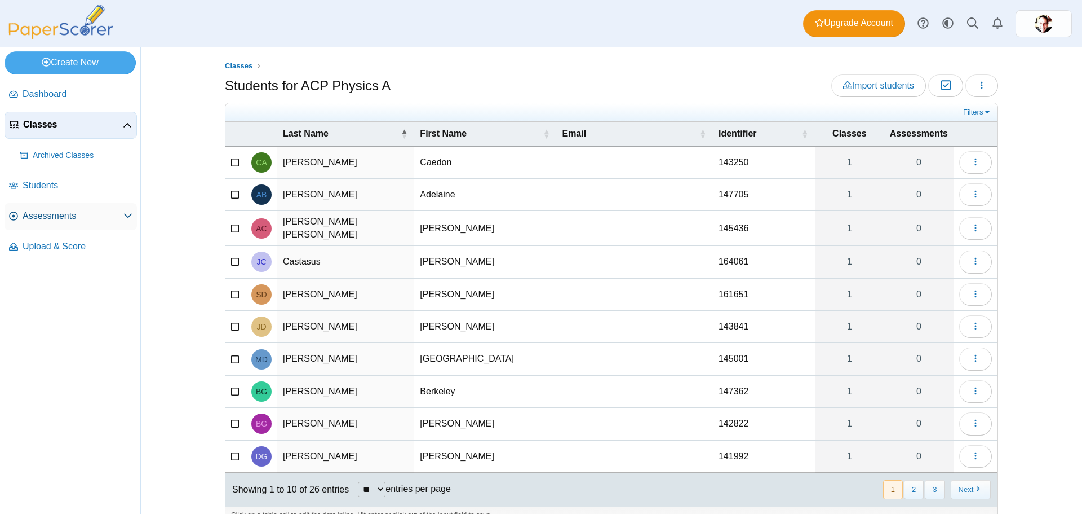
click at [64, 209] on link "Assessments" at bounding box center [71, 216] width 132 height 27
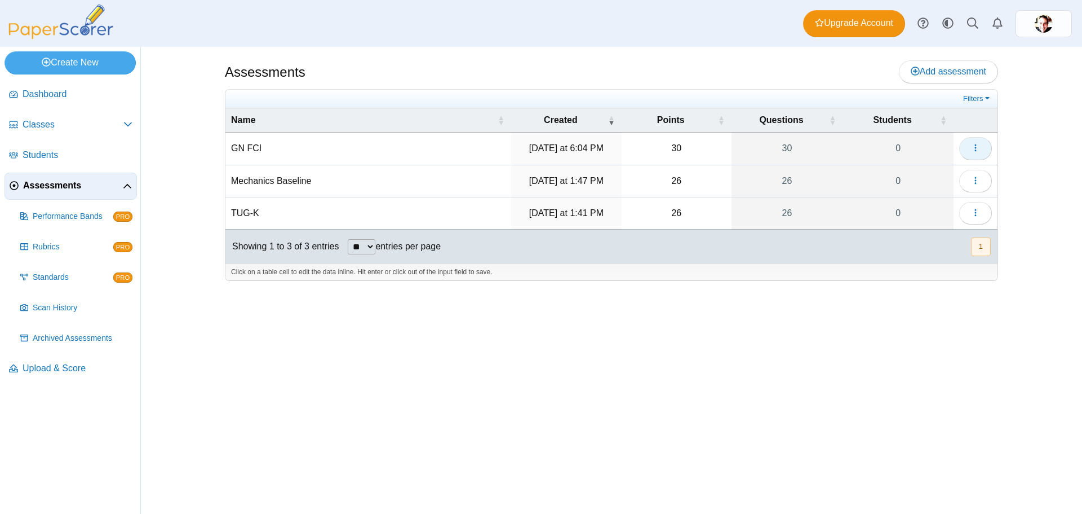
click at [972, 147] on icon "button" at bounding box center [975, 147] width 9 height 9
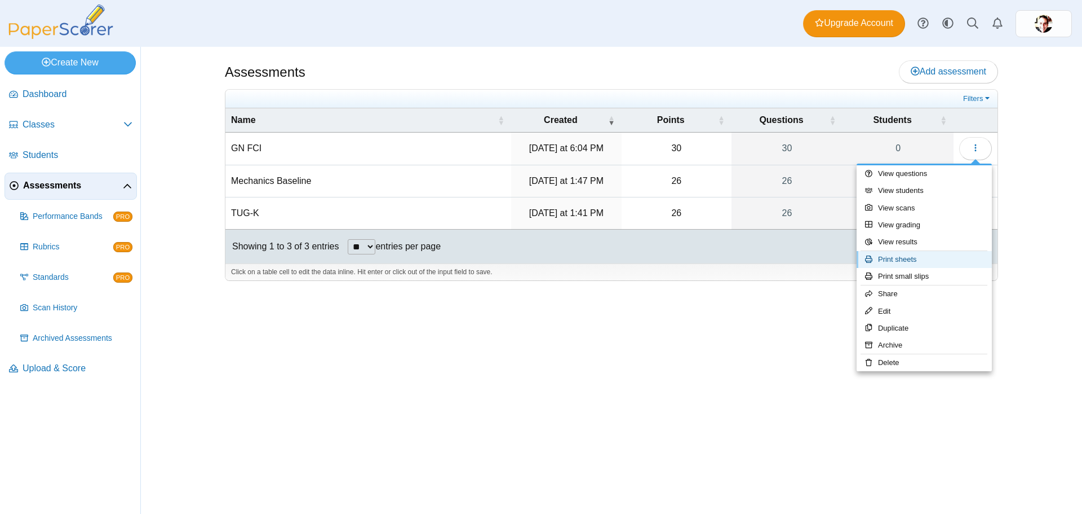
click at [899, 263] on link "Print sheets" at bounding box center [924, 259] width 135 height 17
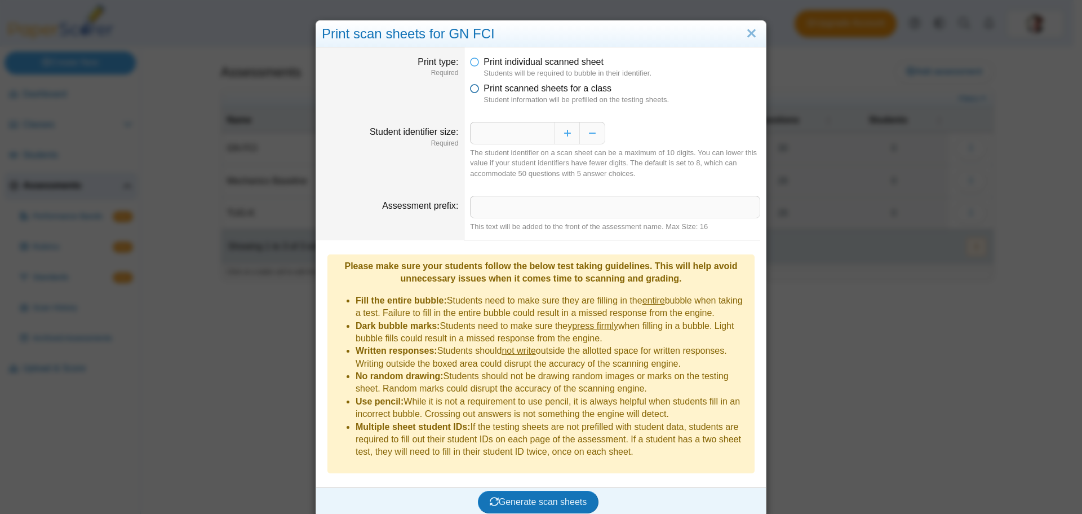
click at [473, 90] on icon at bounding box center [474, 86] width 9 height 8
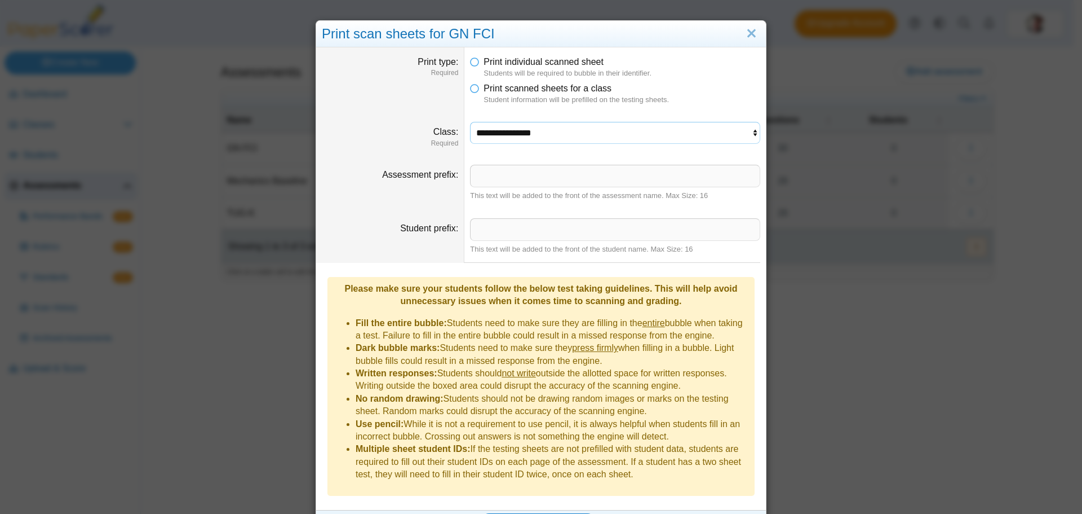
click at [498, 134] on select "**********" at bounding box center [615, 132] width 290 height 21
select select "**********"
click at [470, 122] on select "**********" at bounding box center [615, 132] width 290 height 21
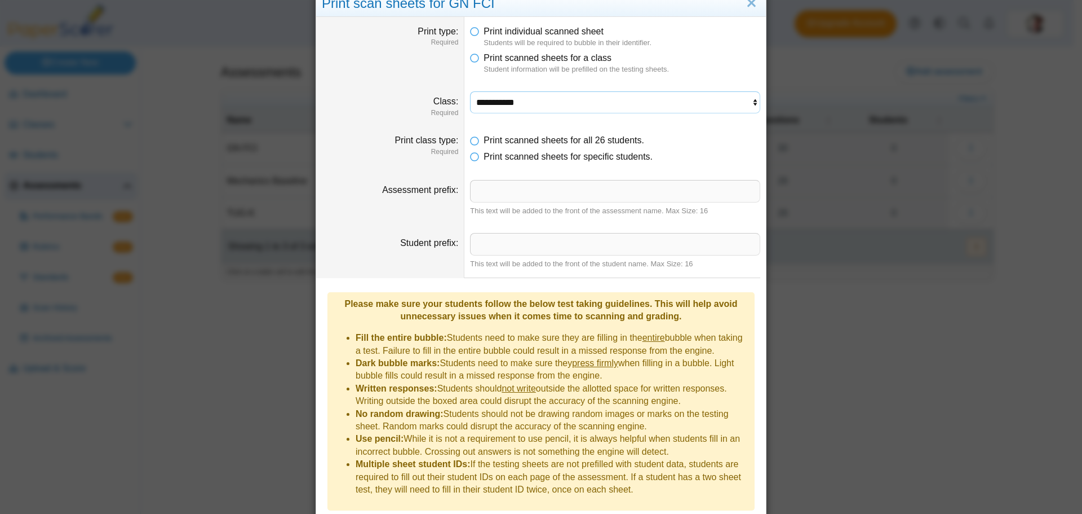
scroll to position [59, 0]
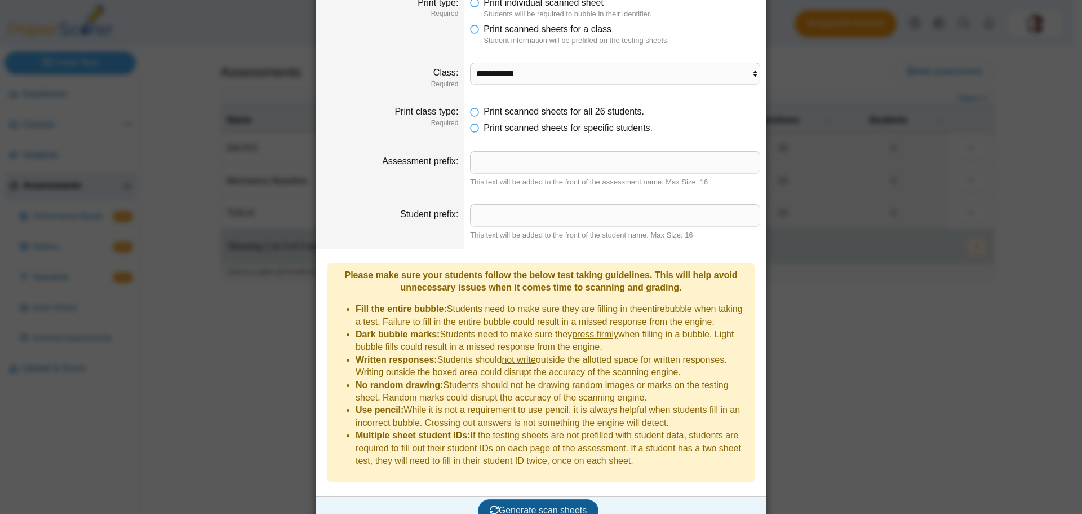
click at [528, 505] on span "Generate scan sheets" at bounding box center [539, 510] width 98 height 10
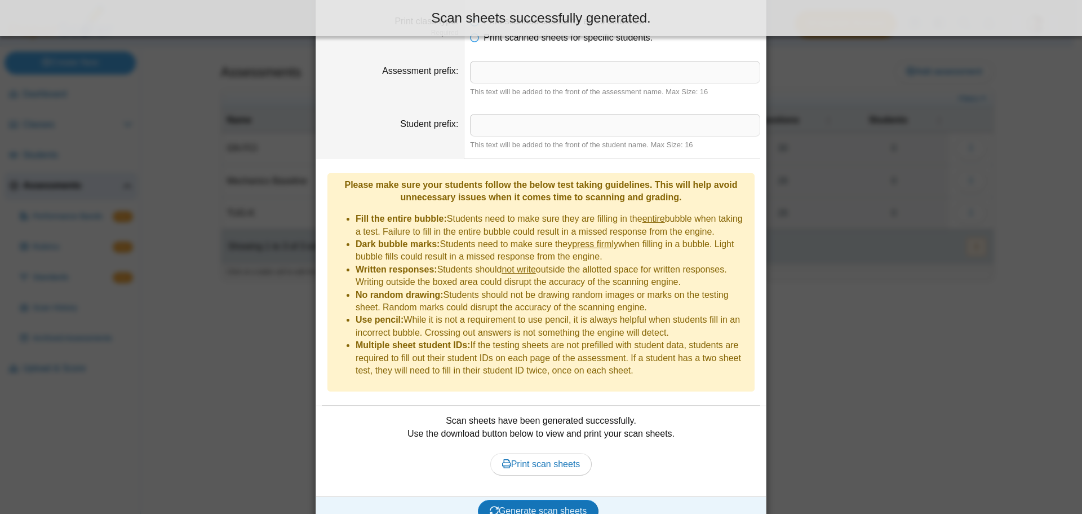
scroll to position [150, 0]
click at [551, 458] on span "Print scan sheets" at bounding box center [541, 463] width 78 height 10
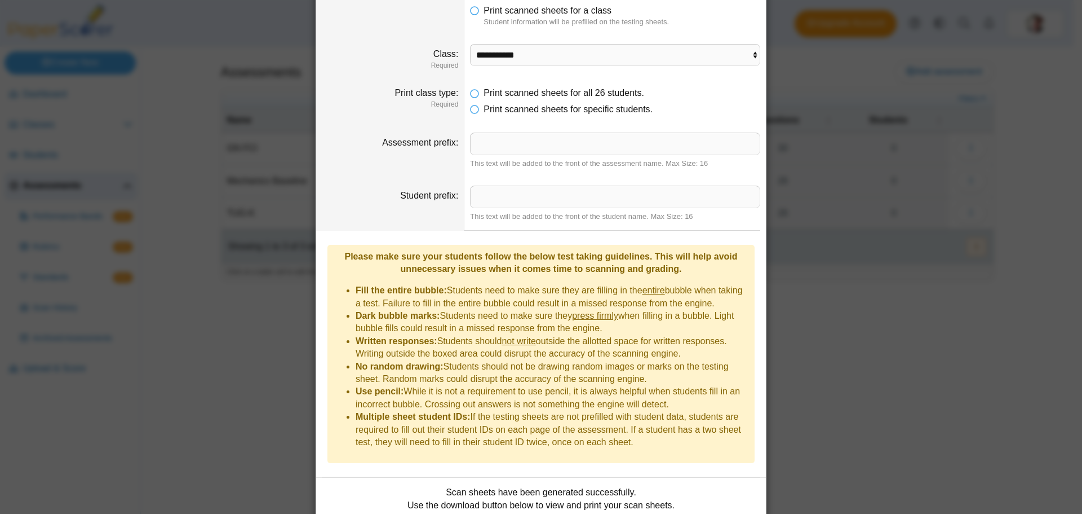
scroll to position [0, 0]
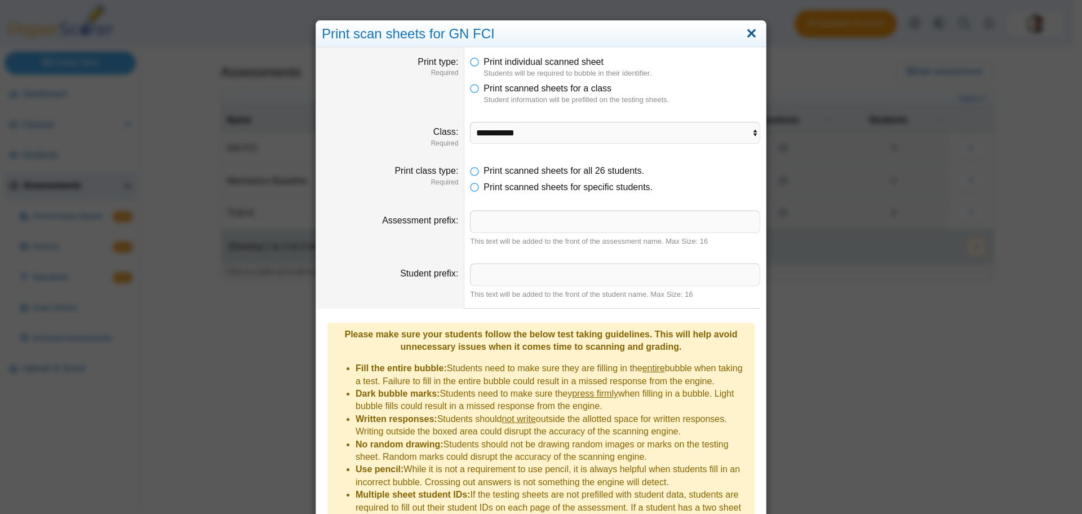
click at [753, 29] on link "Close" at bounding box center [751, 33] width 17 height 19
